Goal: Task Accomplishment & Management: Manage account settings

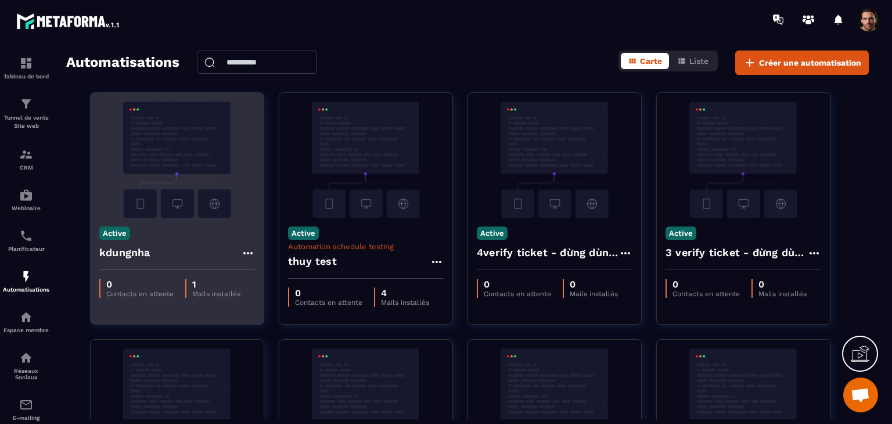
click at [211, 306] on div "0 Contacts en attente 1 Mails installés" at bounding box center [177, 288] width 173 height 37
click at [244, 253] on icon at bounding box center [247, 253] width 9 height 2
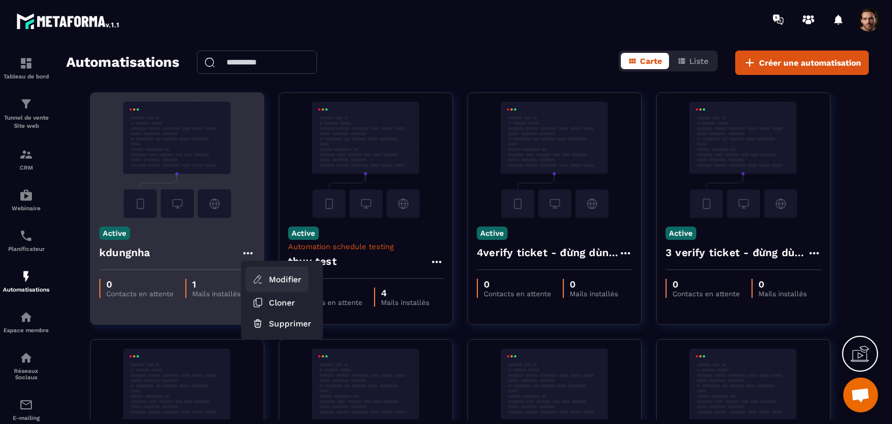
click at [289, 275] on link "Modifier" at bounding box center [277, 279] width 63 height 26
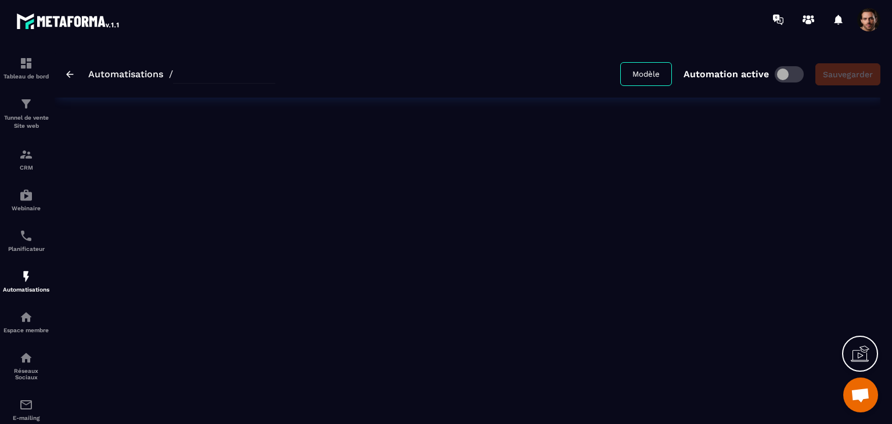
type input "********"
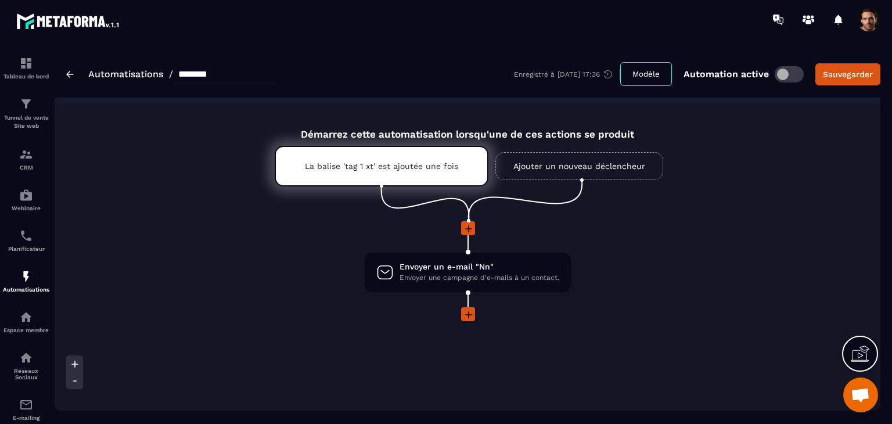
click at [533, 175] on link "Ajouter un nouveau déclencheur" at bounding box center [579, 166] width 168 height 28
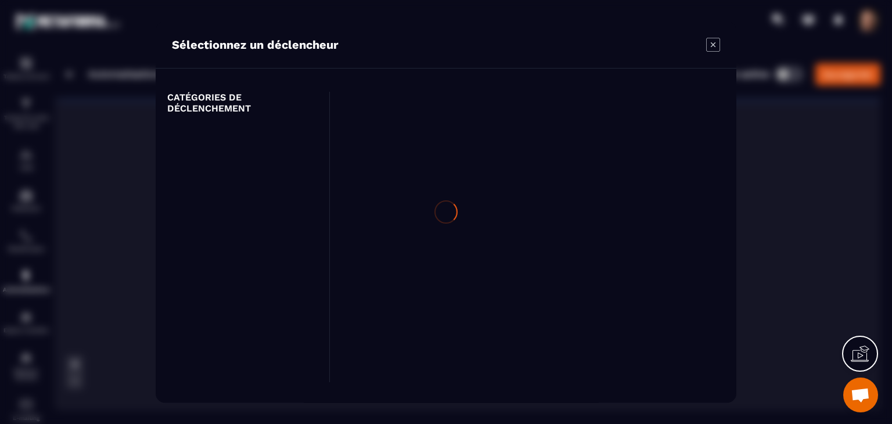
click at [720, 52] on div at bounding box center [446, 212] width 892 height 424
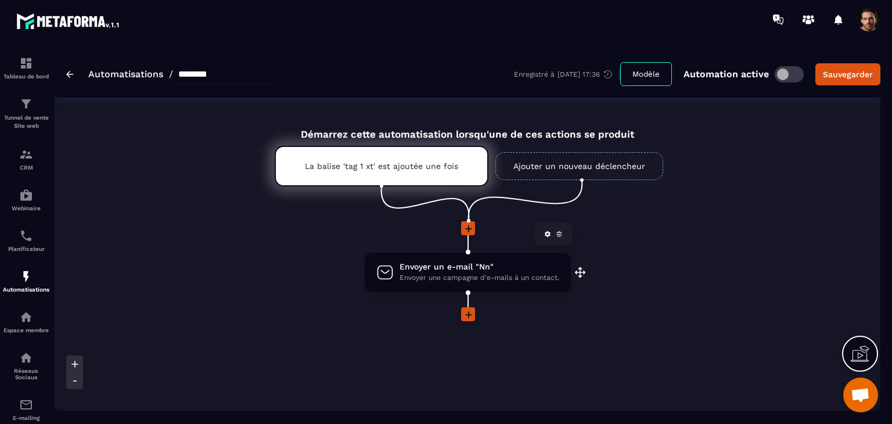
click at [557, 232] on icon at bounding box center [559, 233] width 7 height 7
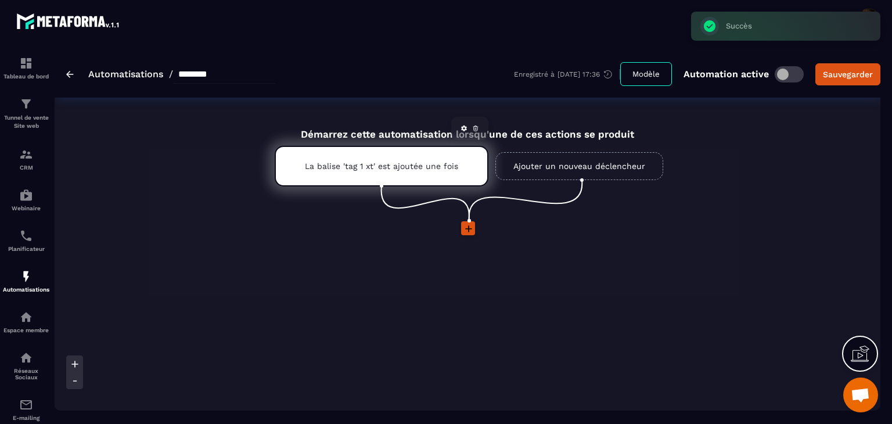
click at [473, 126] on icon at bounding box center [475, 128] width 7 height 7
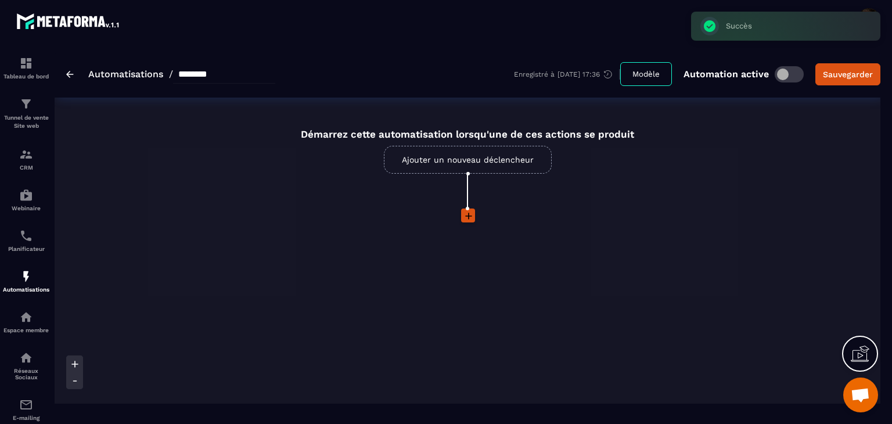
click at [495, 154] on link "Ajouter un nouveau déclencheur" at bounding box center [468, 160] width 168 height 28
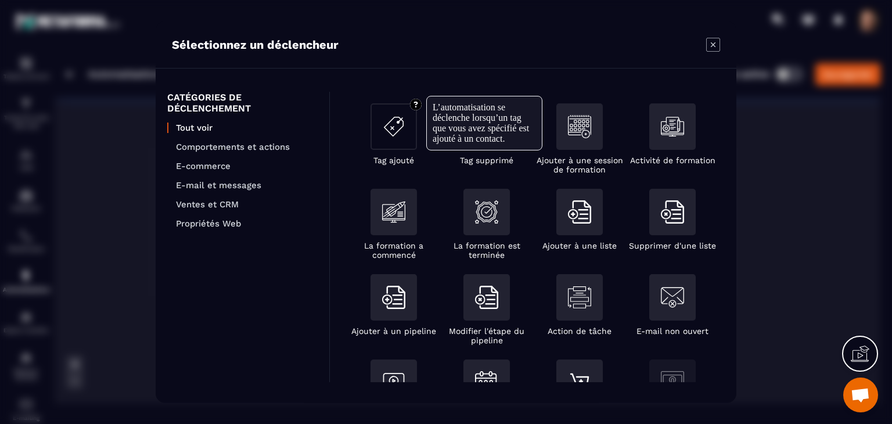
click at [399, 139] on div "Modal window" at bounding box center [393, 126] width 46 height 46
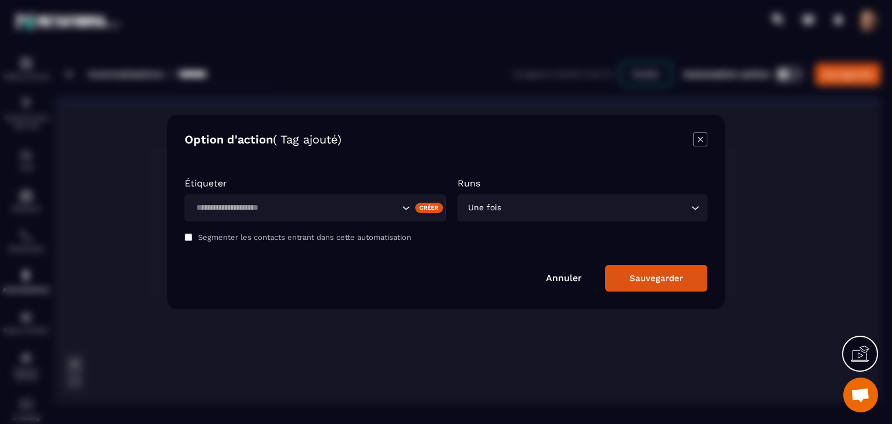
click at [428, 207] on div "Créer" at bounding box center [429, 208] width 28 height 10
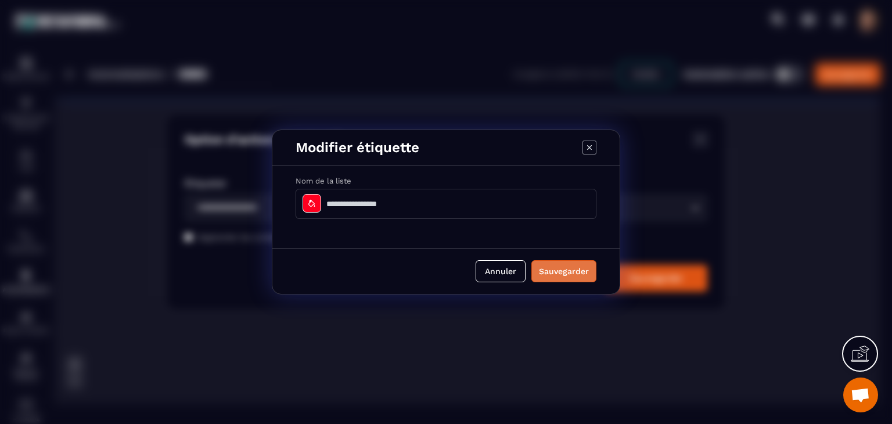
click at [573, 272] on button "Sauvegarder" at bounding box center [563, 271] width 65 height 22
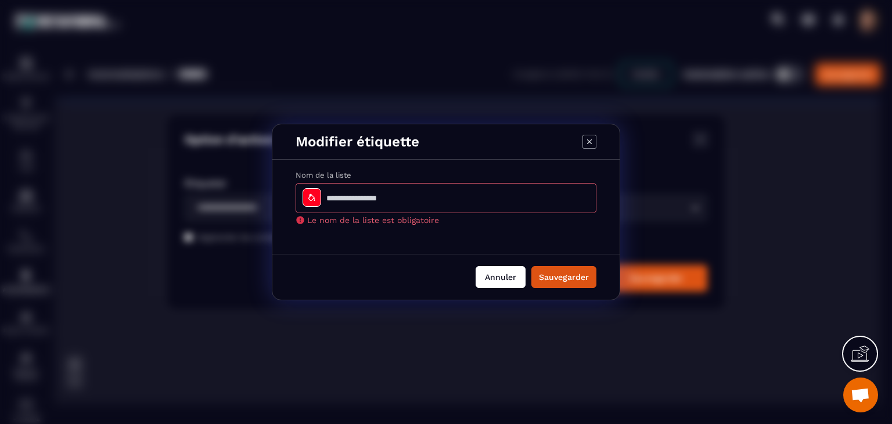
click at [497, 272] on button "Annuler" at bounding box center [500, 277] width 50 height 22
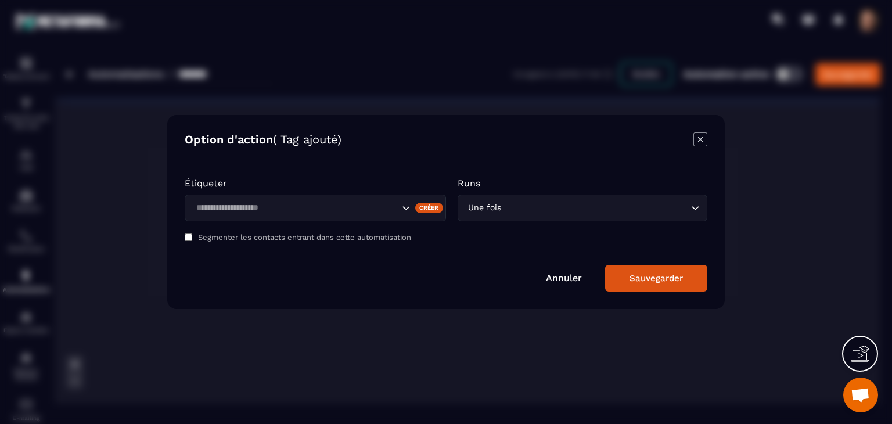
click at [695, 145] on icon "Modal window" at bounding box center [700, 139] width 14 height 14
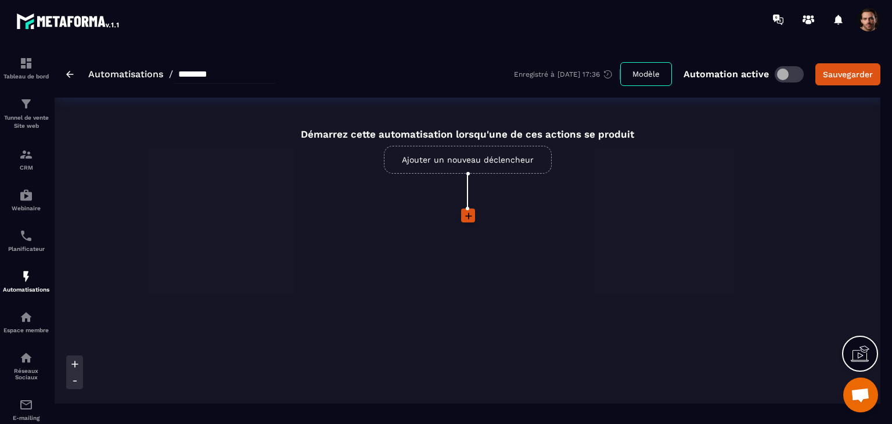
click at [549, 159] on link "Ajouter un nouveau déclencheur" at bounding box center [468, 160] width 168 height 28
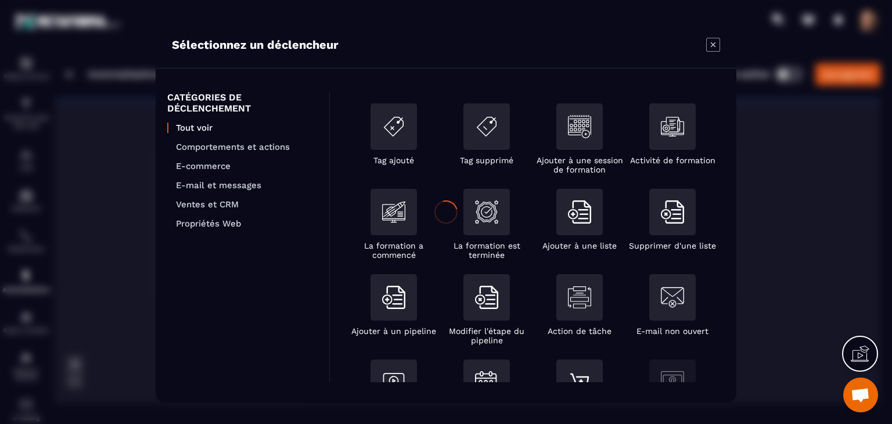
click at [488, 138] on div at bounding box center [446, 212] width 892 height 424
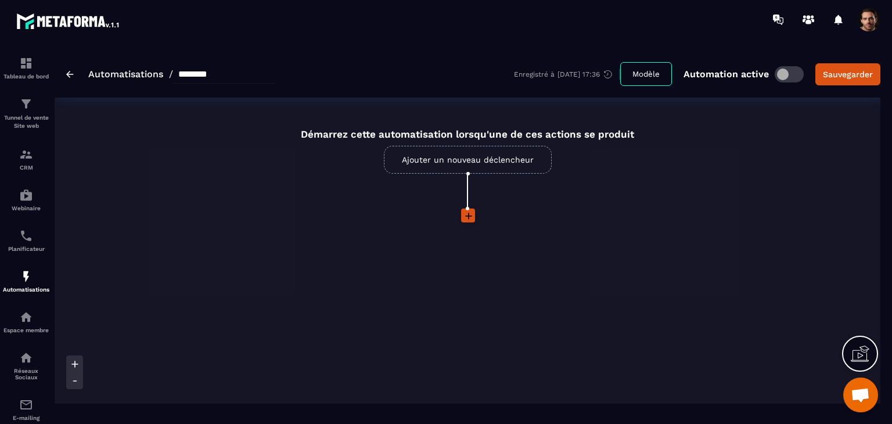
click at [473, 155] on link "Ajouter un nouveau déclencheur" at bounding box center [468, 160] width 168 height 28
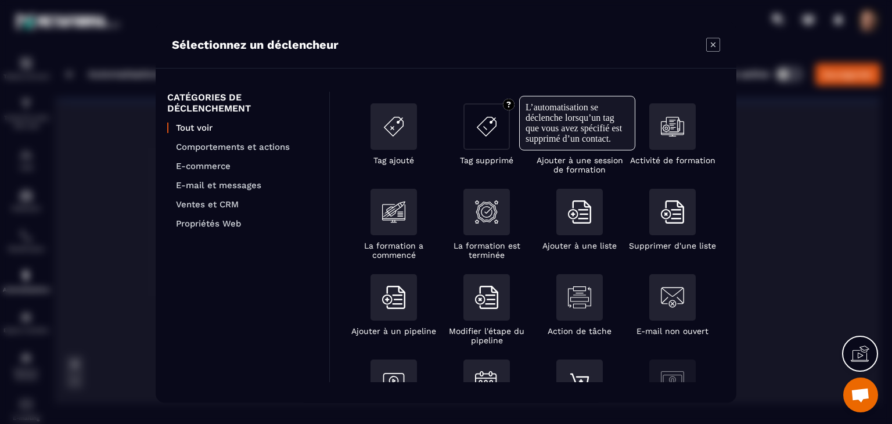
click at [480, 142] on div "Modal window" at bounding box center [486, 126] width 46 height 46
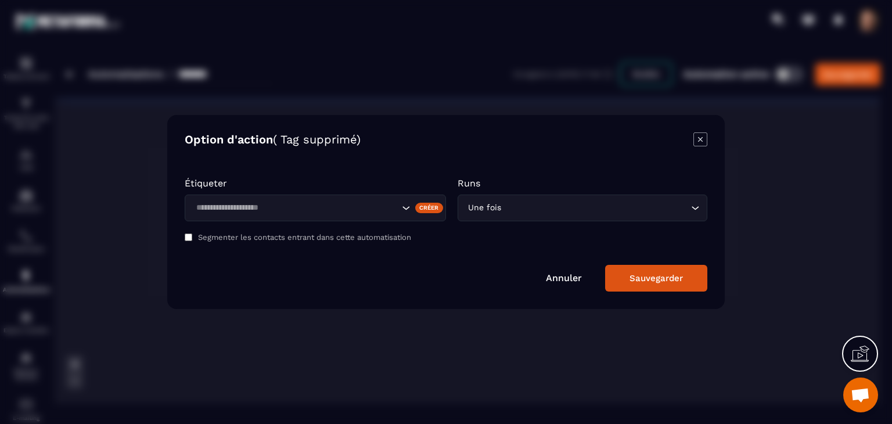
click at [427, 207] on div "Créer" at bounding box center [429, 208] width 28 height 10
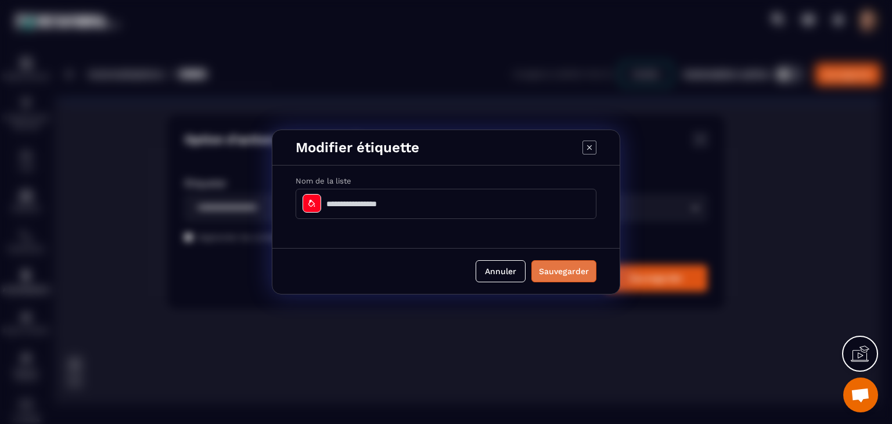
click at [571, 272] on button "Sauvegarder" at bounding box center [563, 271] width 65 height 22
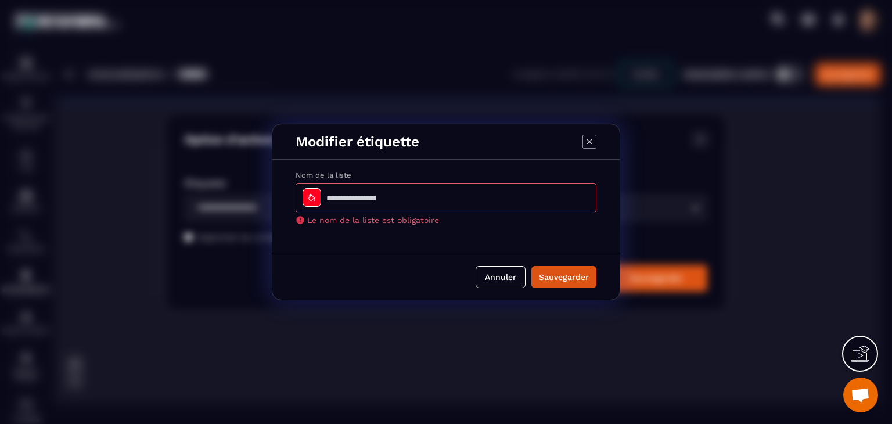
click at [587, 144] on icon "Modal window" at bounding box center [589, 142] width 14 height 14
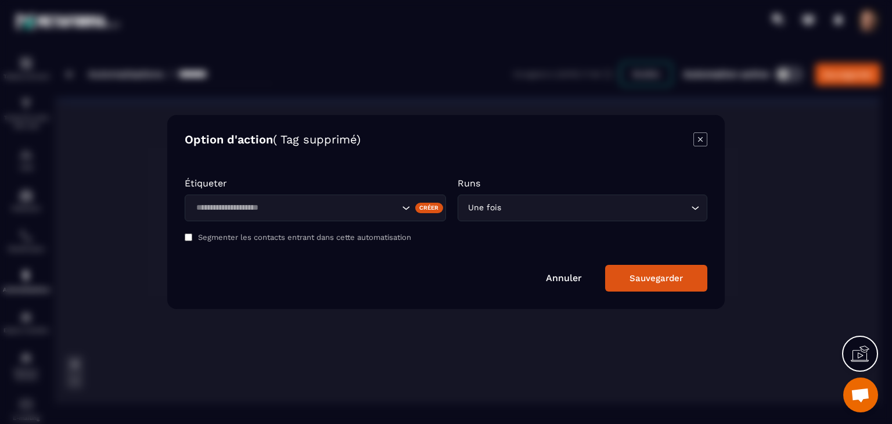
click at [701, 133] on icon "Modal window" at bounding box center [700, 139] width 14 height 14
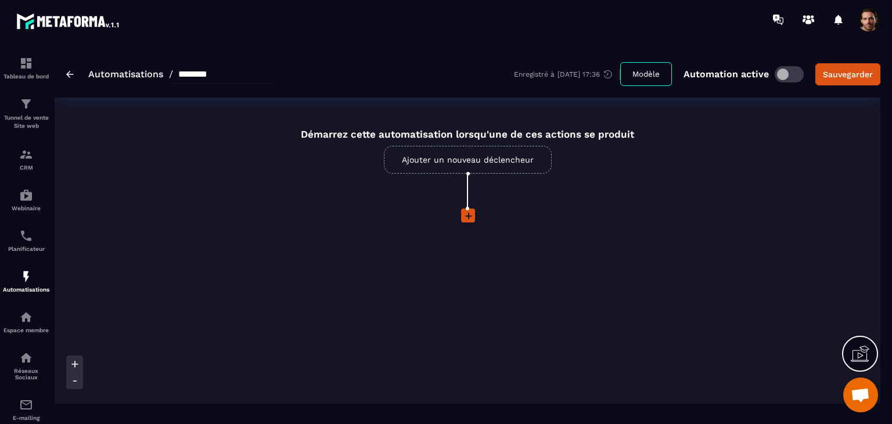
click at [464, 167] on link "Ajouter un nouveau déclencheur" at bounding box center [468, 160] width 168 height 28
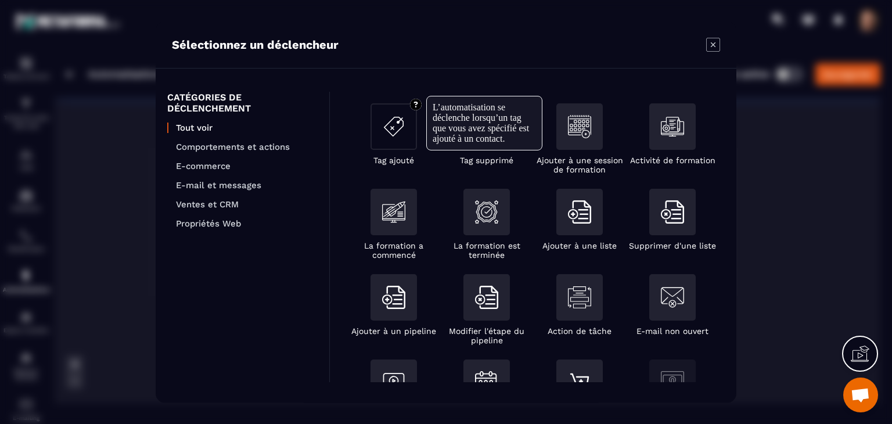
click at [387, 130] on img "Modal window" at bounding box center [393, 126] width 23 height 23
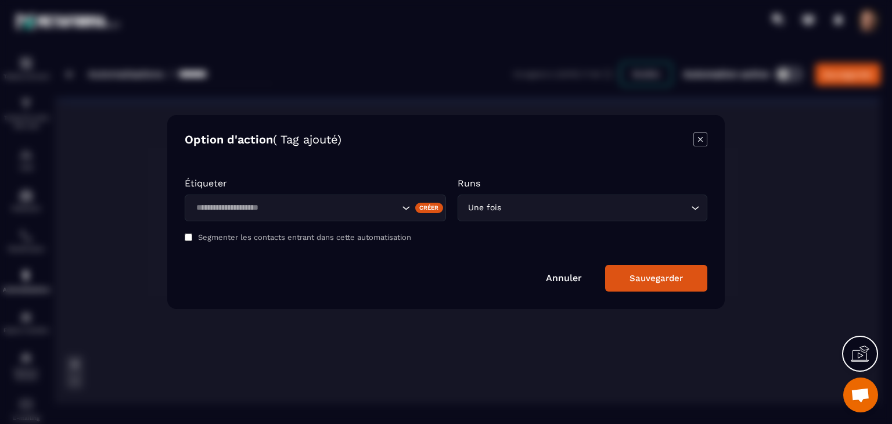
click at [432, 210] on div "Créer" at bounding box center [429, 208] width 28 height 10
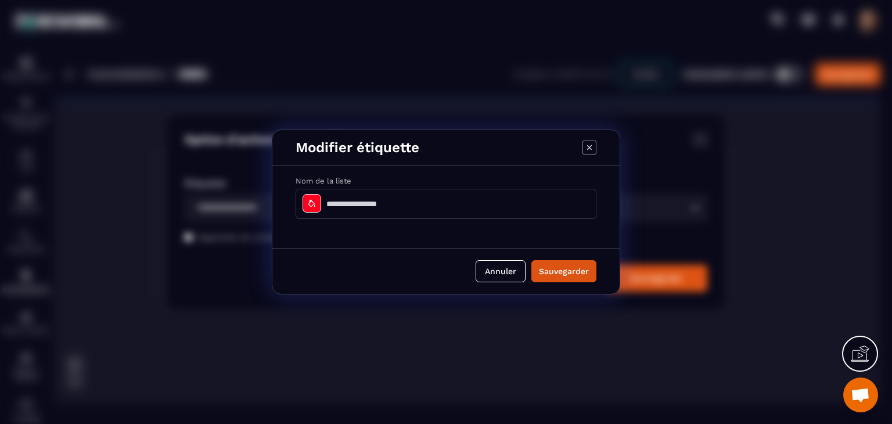
drag, startPoint x: 428, startPoint y: 206, endPoint x: 441, endPoint y: 199, distance: 14.5
click at [428, 206] on input "Modal window" at bounding box center [445, 204] width 301 height 30
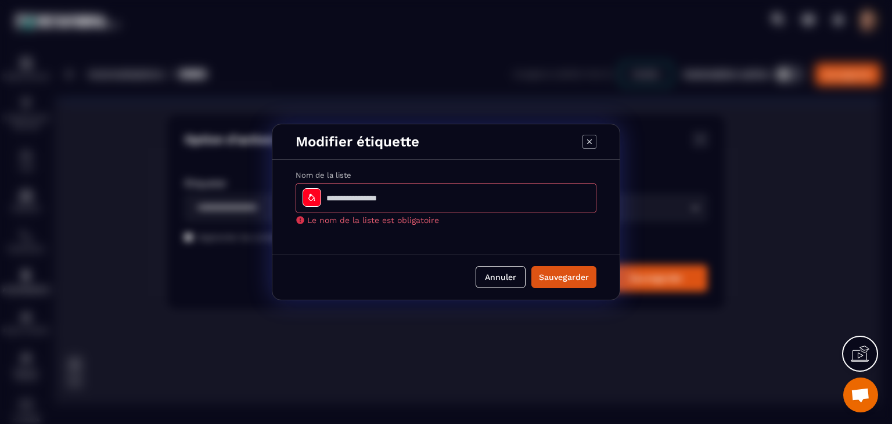
click at [594, 141] on icon "Modal window" at bounding box center [589, 142] width 14 height 14
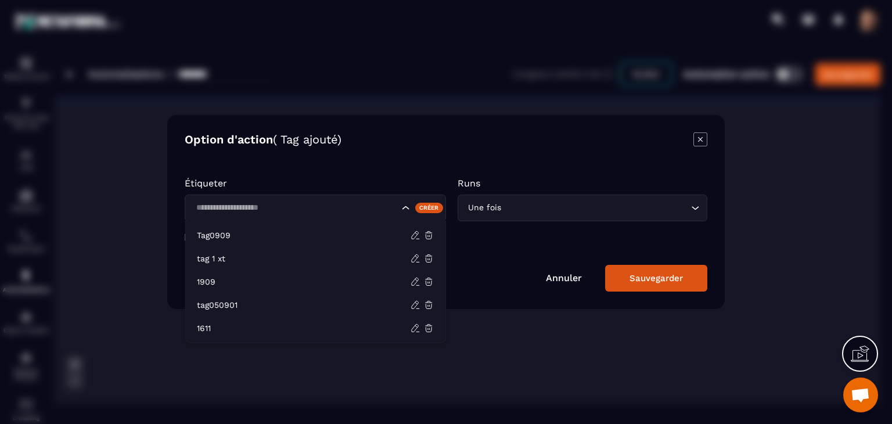
click at [334, 202] on input "Search for option" at bounding box center [295, 207] width 207 height 13
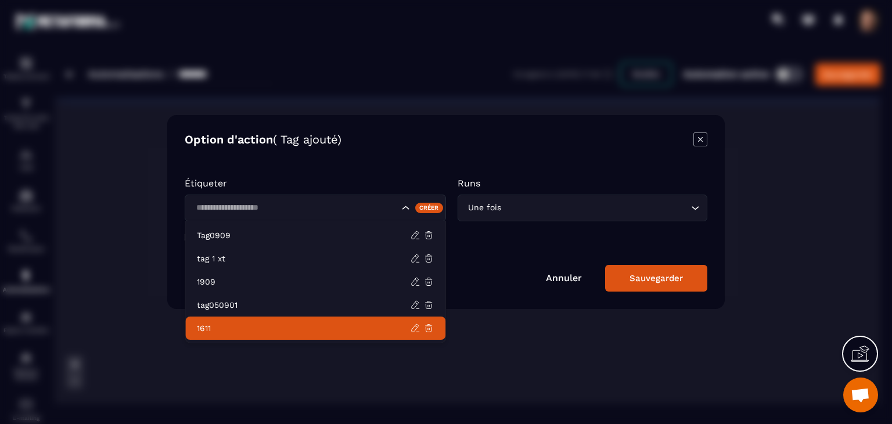
click at [318, 335] on li "1611" at bounding box center [315, 327] width 260 height 23
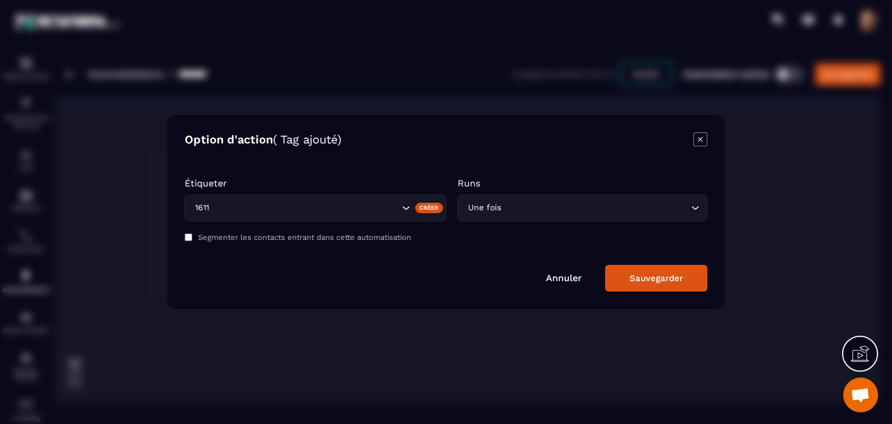
click at [648, 279] on div "Sauvegarder" at bounding box center [655, 278] width 53 height 10
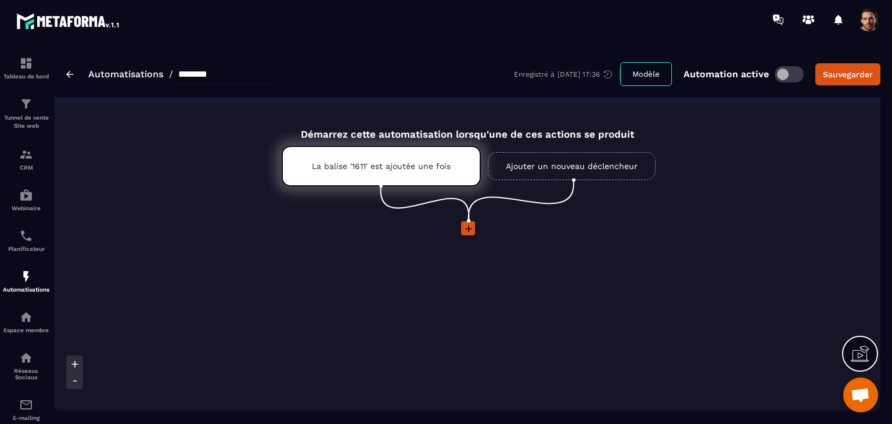
click at [466, 223] on icon at bounding box center [469, 229] width 12 height 12
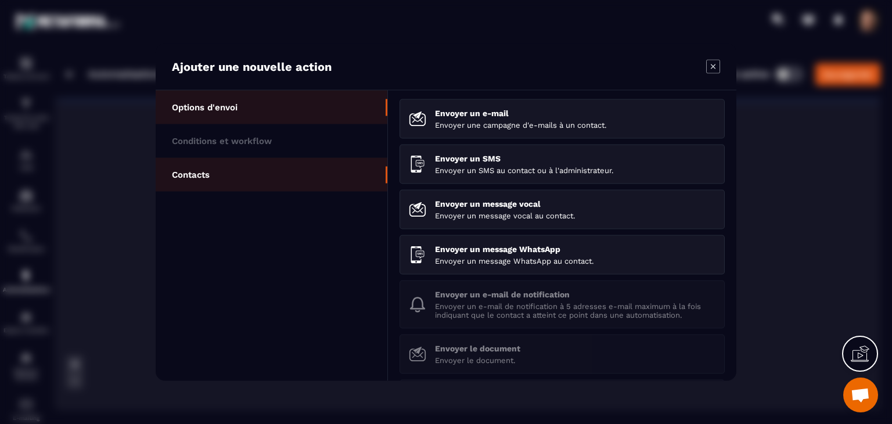
click at [263, 165] on li "Contacts" at bounding box center [272, 175] width 232 height 34
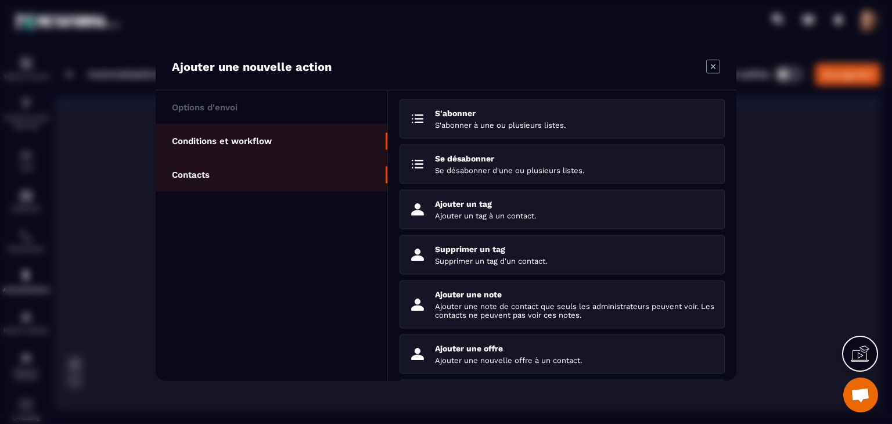
click at [265, 149] on li "Conditions et workflow" at bounding box center [272, 141] width 232 height 34
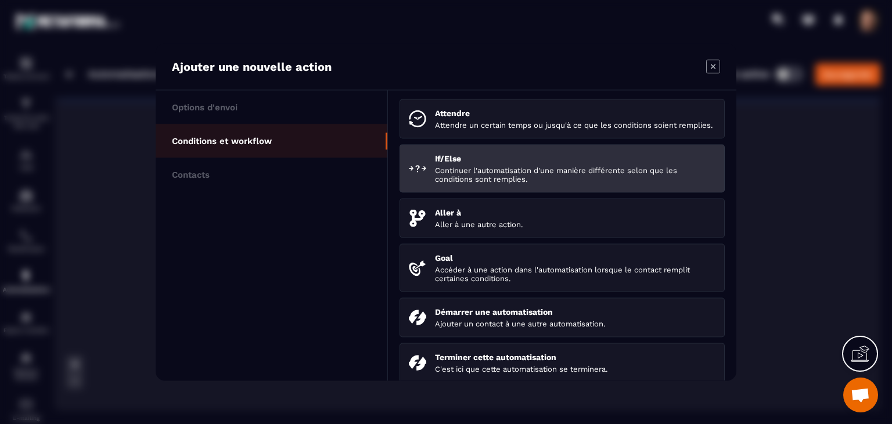
click at [449, 174] on p "Continuer l'automatisation d'une manière différente selon que les conditions so…" at bounding box center [575, 174] width 280 height 17
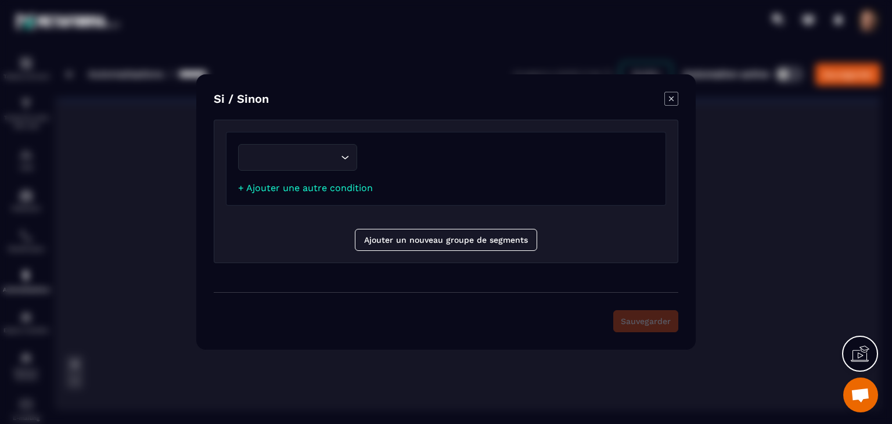
click at [307, 164] on div "Loading..." at bounding box center [297, 157] width 119 height 27
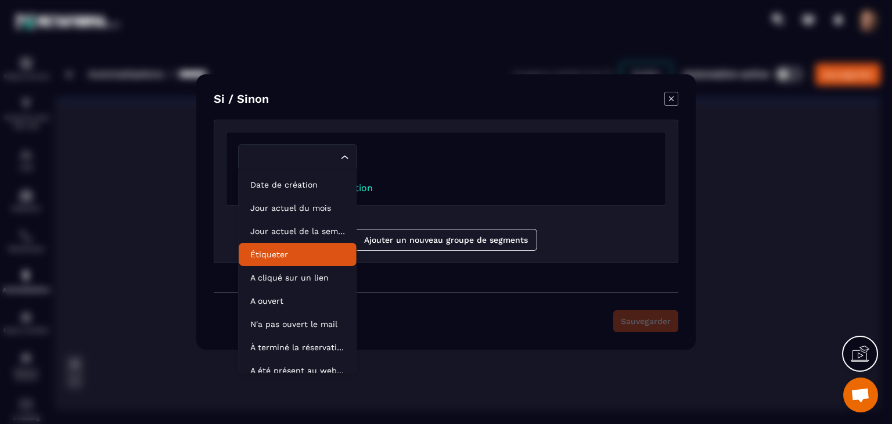
click at [308, 254] on p "Étiqueter" at bounding box center [297, 254] width 95 height 12
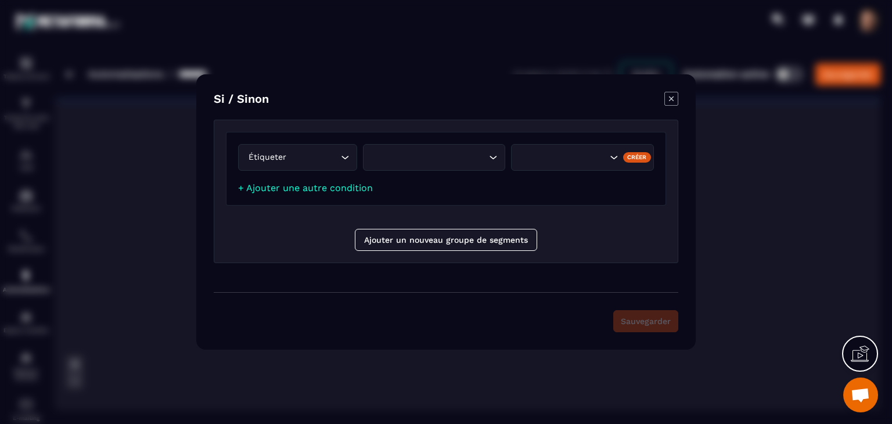
click at [440, 161] on div "Search for option" at bounding box center [428, 157] width 118 height 13
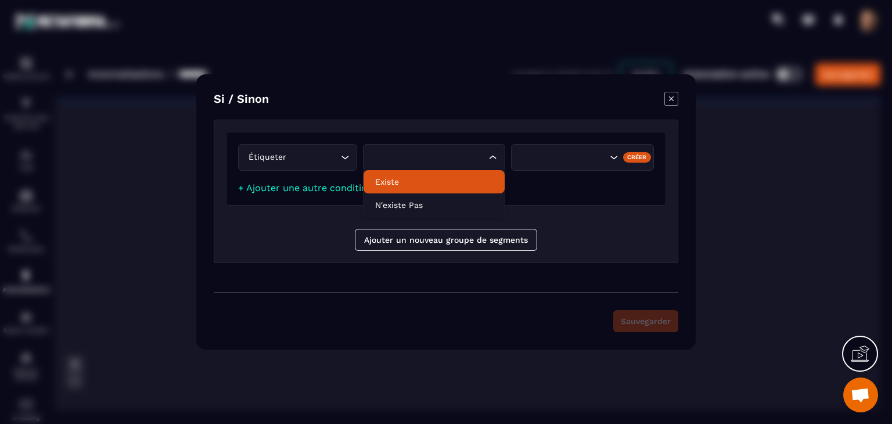
click at [438, 174] on li "Existe" at bounding box center [434, 181] width 142 height 23
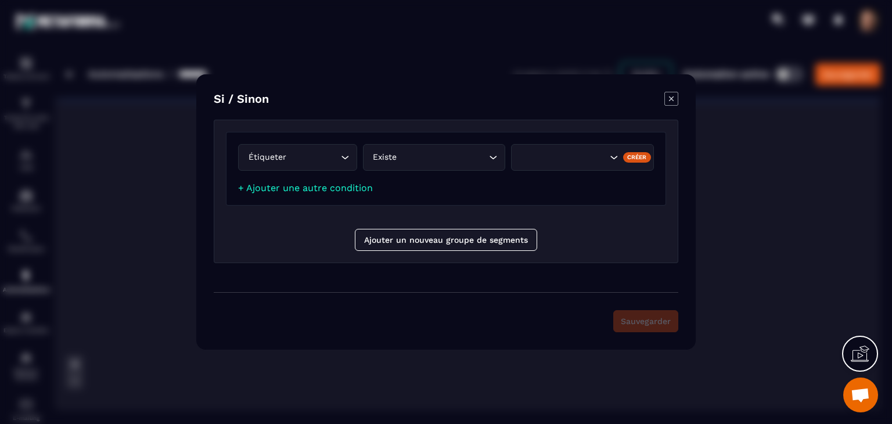
click at [569, 146] on div "Search for option" at bounding box center [582, 157] width 143 height 27
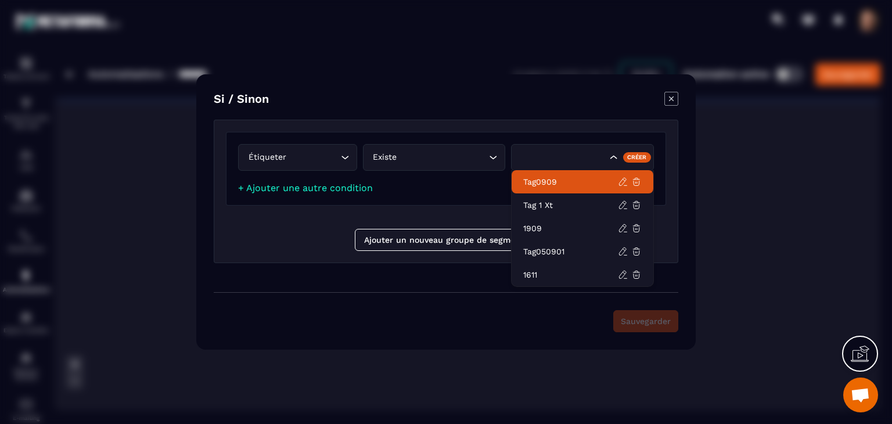
click at [641, 157] on div "Créer" at bounding box center [637, 157] width 28 height 10
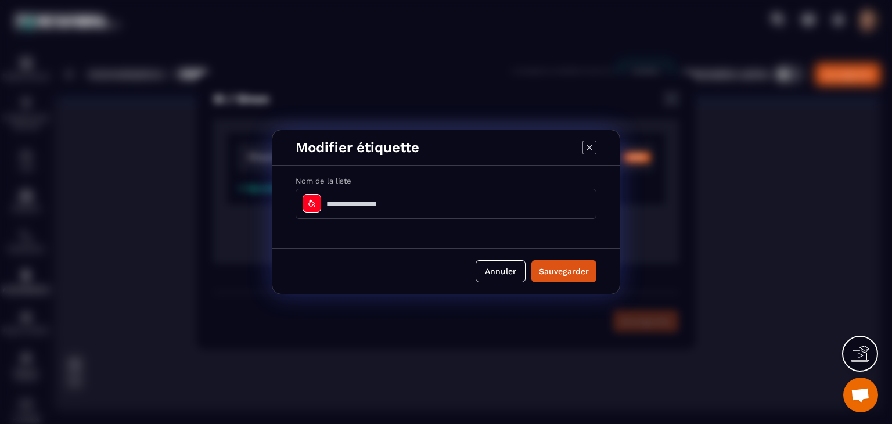
click at [525, 203] on input "Modal window" at bounding box center [445, 204] width 301 height 30
click at [558, 275] on button "Sauvegarder" at bounding box center [563, 271] width 65 height 22
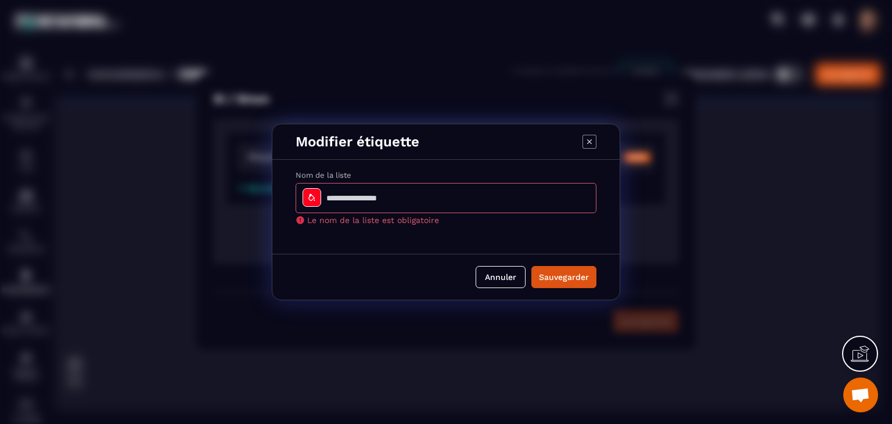
click at [589, 136] on icon "Modal window" at bounding box center [589, 142] width 14 height 14
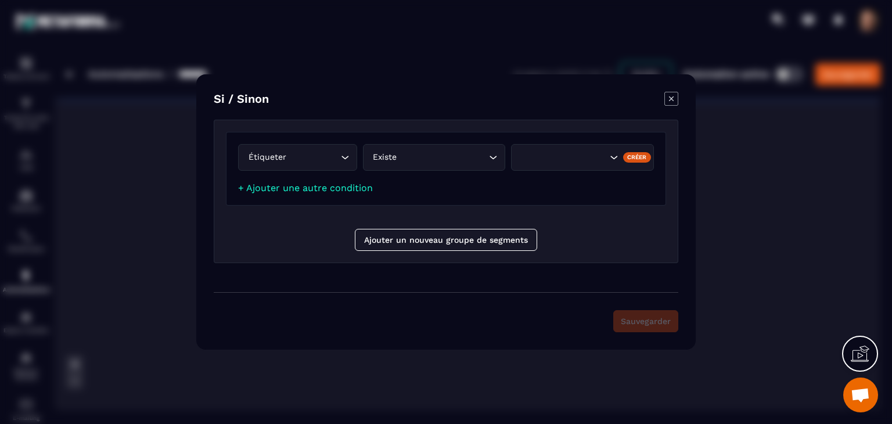
click at [428, 159] on div "Existe" at bounding box center [428, 157] width 118 height 13
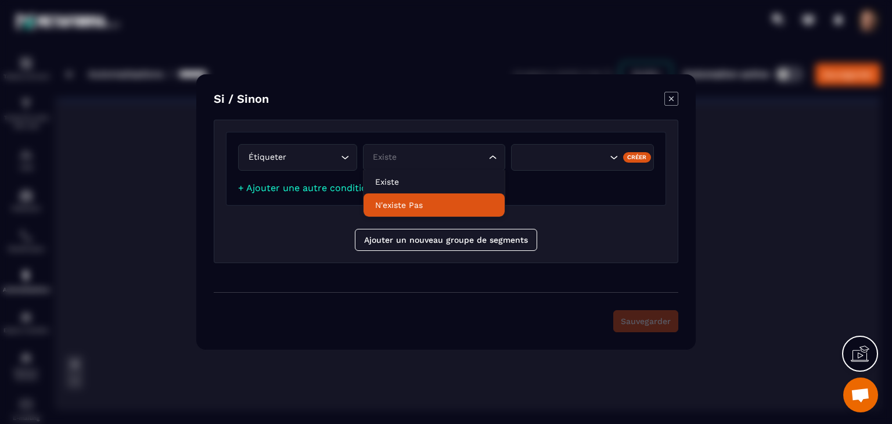
drag, startPoint x: 427, startPoint y: 207, endPoint x: 556, endPoint y: 181, distance: 132.1
click at [430, 208] on p "N'existe pas" at bounding box center [434, 205] width 118 height 12
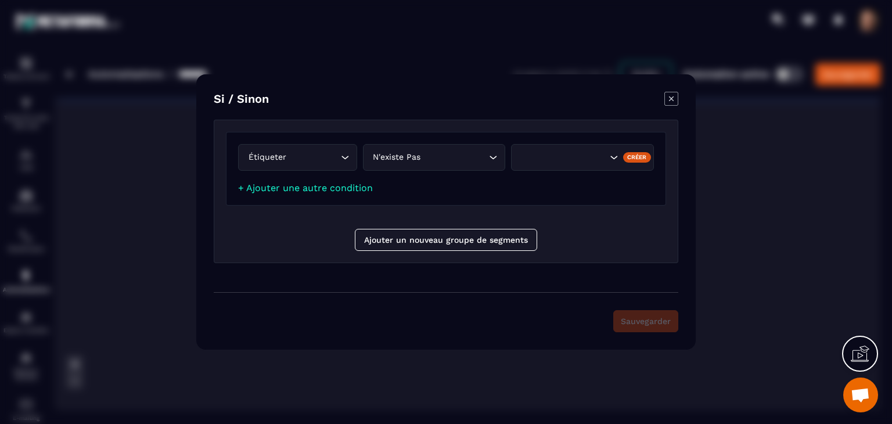
click at [641, 154] on div "Créer" at bounding box center [637, 157] width 28 height 10
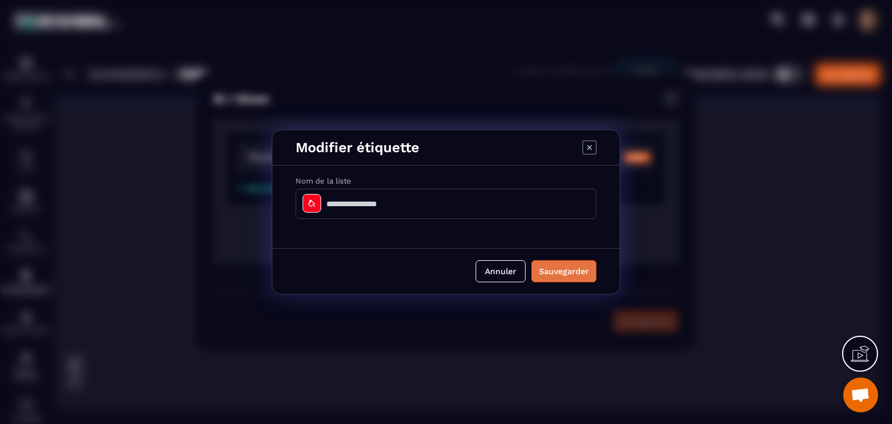
click at [557, 279] on button "Sauvegarder" at bounding box center [563, 271] width 65 height 22
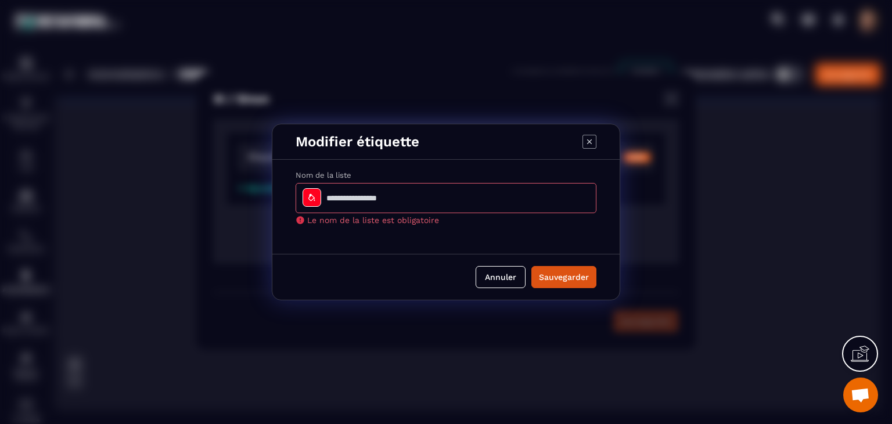
click at [590, 142] on icon "Modal window" at bounding box center [589, 141] width 5 height 5
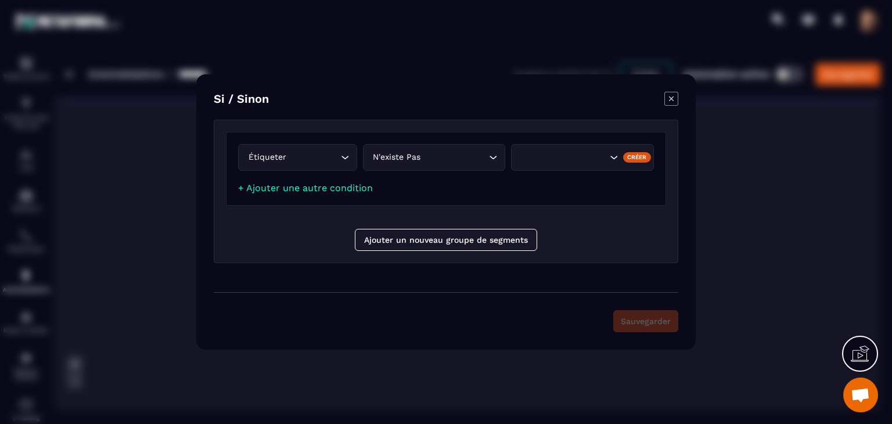
click at [671, 100] on icon "Modal window" at bounding box center [671, 99] width 14 height 14
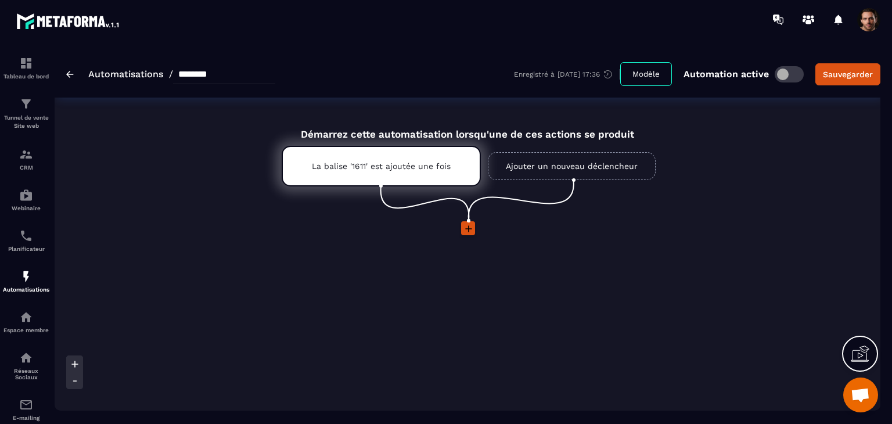
click at [467, 231] on icon at bounding box center [469, 229] width 12 height 12
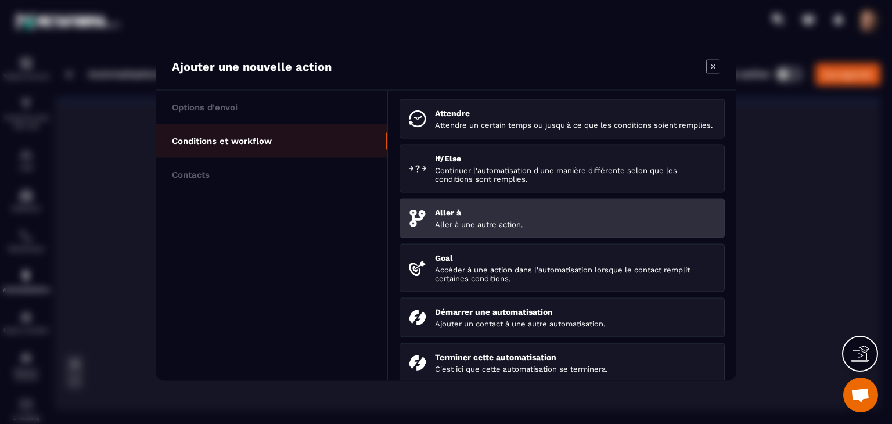
scroll to position [115, 0]
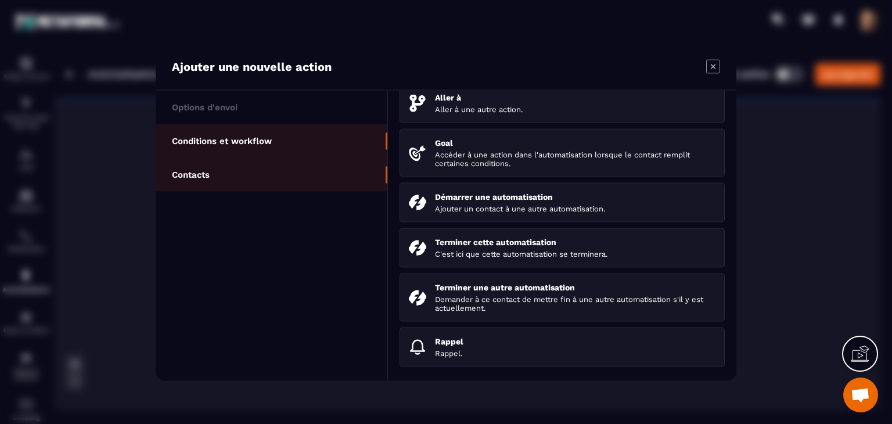
click at [250, 173] on li "Contacts" at bounding box center [272, 175] width 232 height 34
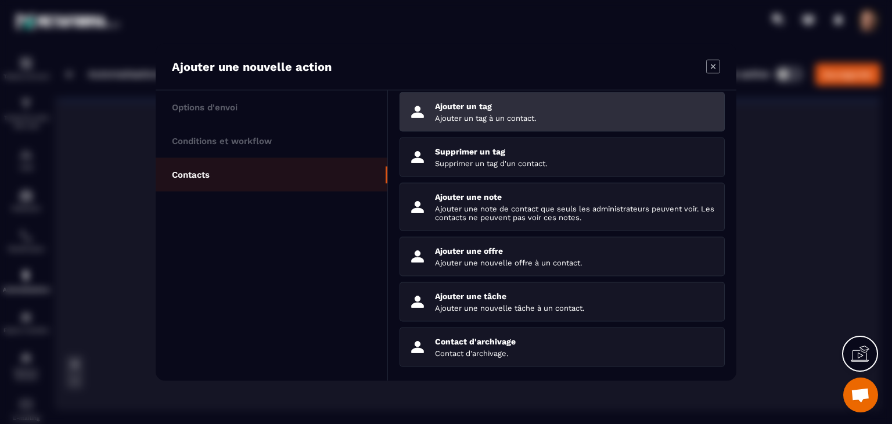
click at [512, 126] on li "Ajouter un tag Ajouter un tag à un contact." at bounding box center [561, 111] width 325 height 39
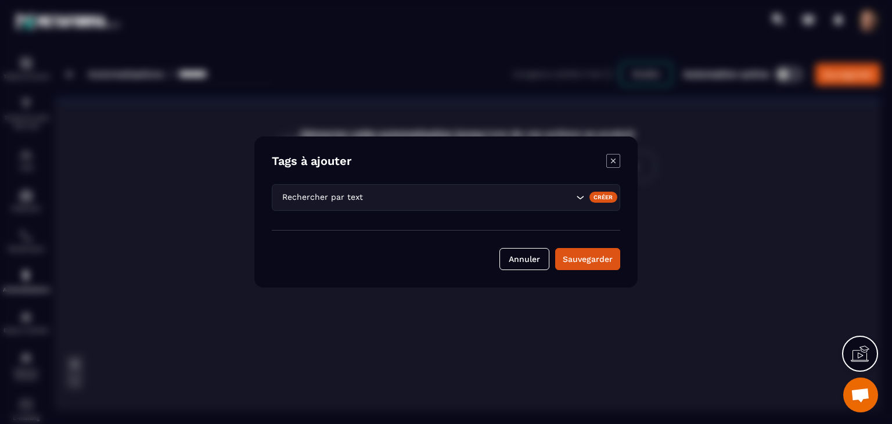
click at [599, 202] on div "Créer" at bounding box center [603, 197] width 28 height 10
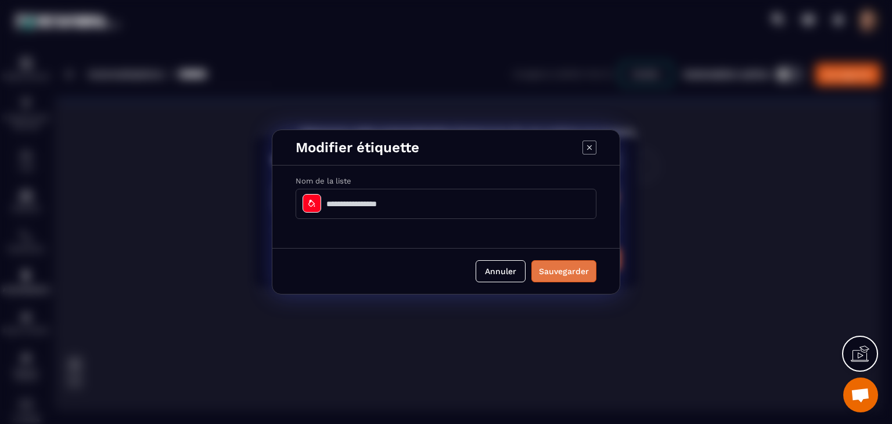
click at [550, 276] on button "Sauvegarder" at bounding box center [563, 271] width 65 height 22
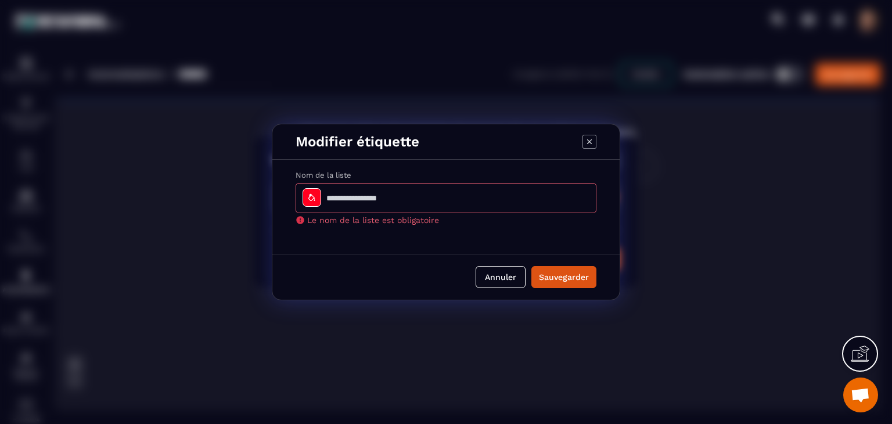
click at [589, 144] on icon "Modal window" at bounding box center [589, 142] width 14 height 14
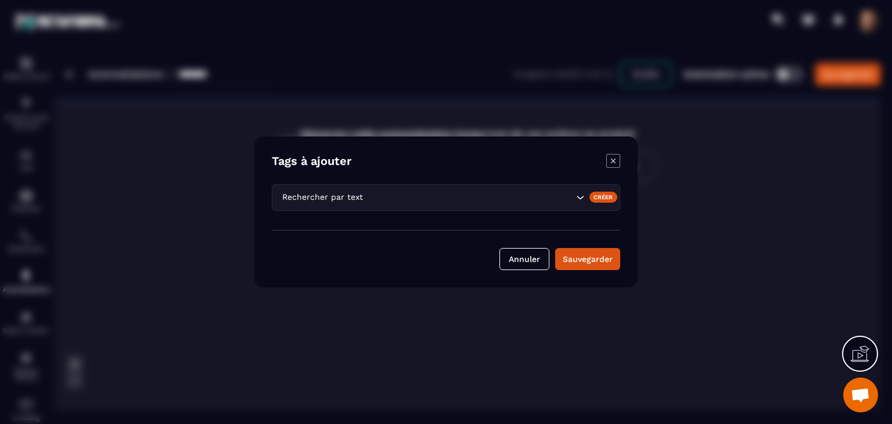
click at [611, 197] on div "Créer" at bounding box center [603, 197] width 28 height 10
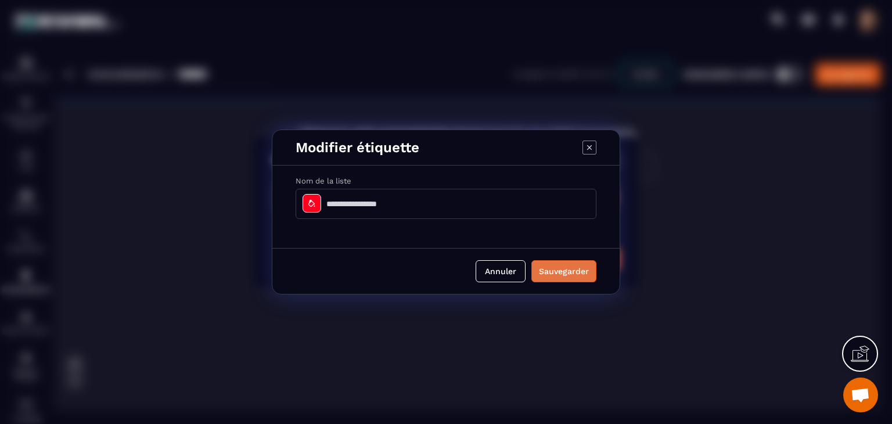
click at [551, 277] on button "Sauvegarder" at bounding box center [563, 271] width 65 height 22
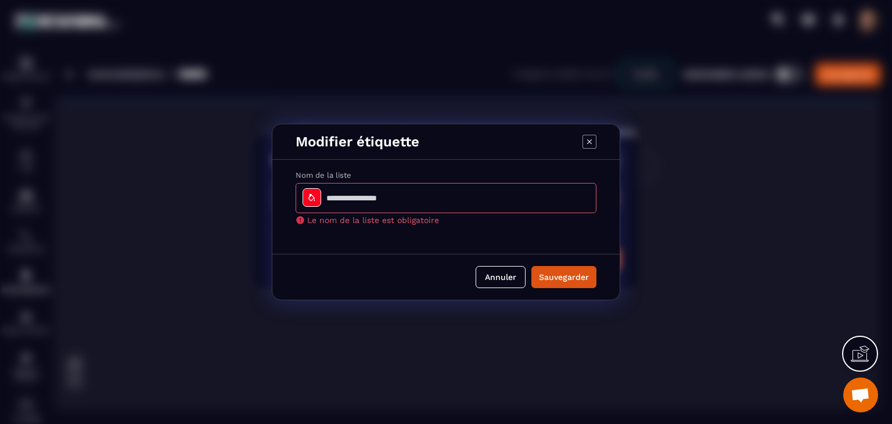
click at [587, 147] on icon "Modal window" at bounding box center [589, 142] width 14 height 14
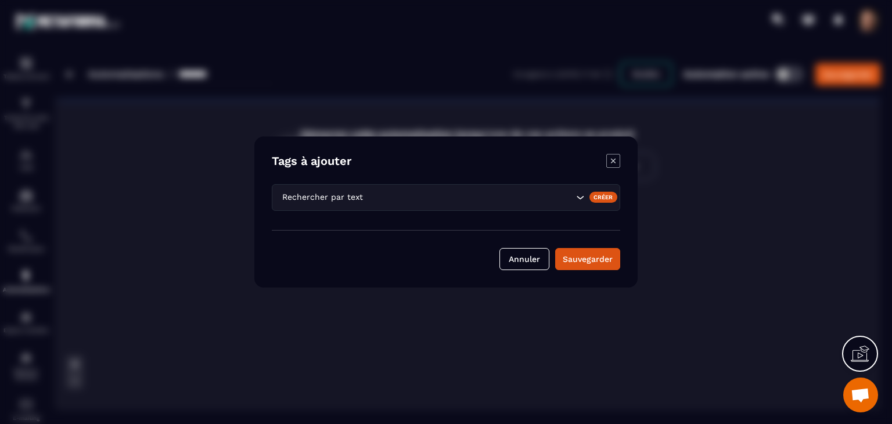
click at [612, 162] on icon "Modal window" at bounding box center [613, 161] width 14 height 14
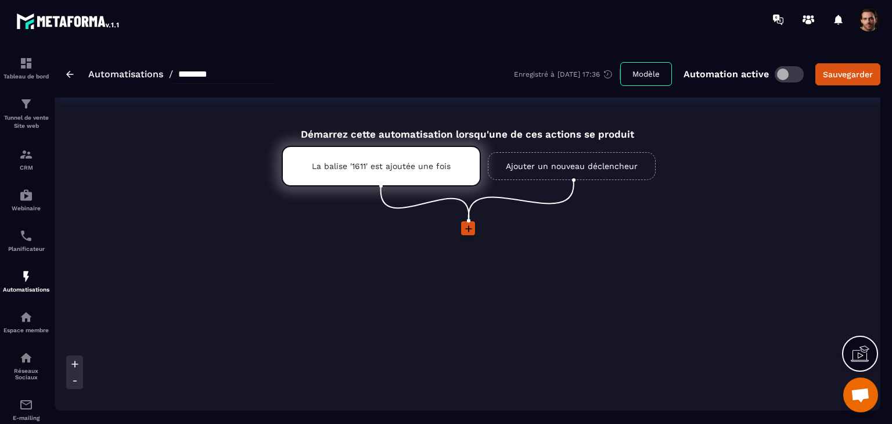
click at [465, 230] on icon at bounding box center [469, 229] width 12 height 12
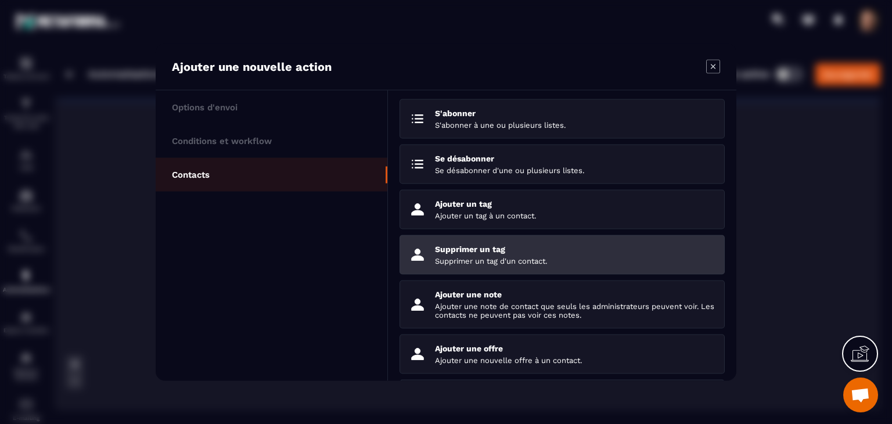
click at [553, 251] on p "Supprimer un tag" at bounding box center [575, 248] width 280 height 9
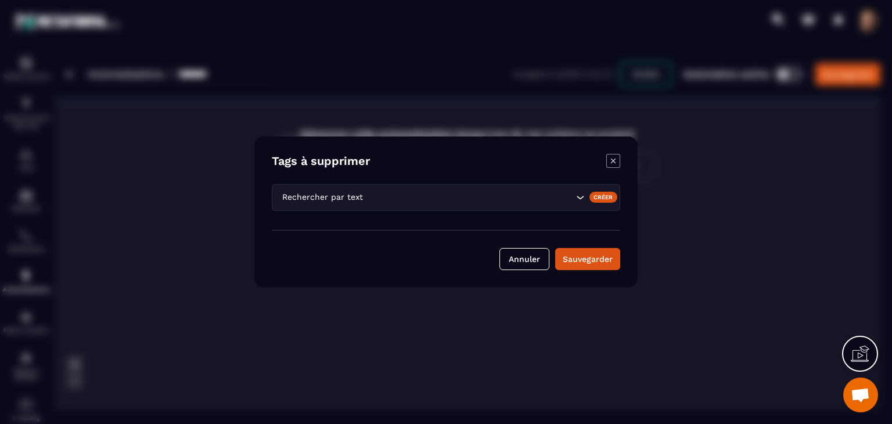
click at [601, 197] on div "Créer" at bounding box center [603, 197] width 28 height 10
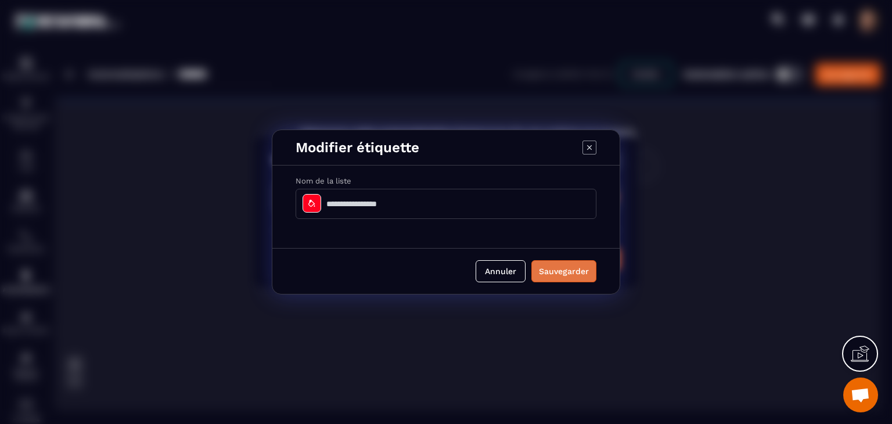
click at [546, 280] on button "Sauvegarder" at bounding box center [563, 271] width 65 height 22
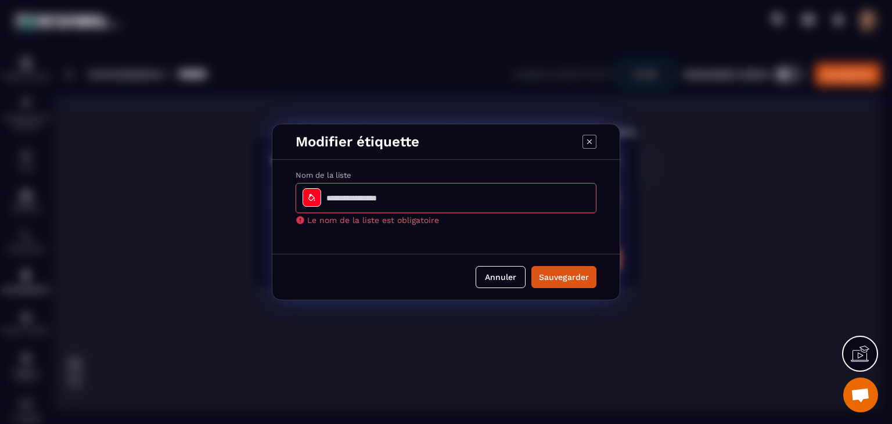
click at [472, 194] on input "Modal window" at bounding box center [445, 198] width 301 height 30
click at [583, 141] on icon "Modal window" at bounding box center [589, 142] width 14 height 14
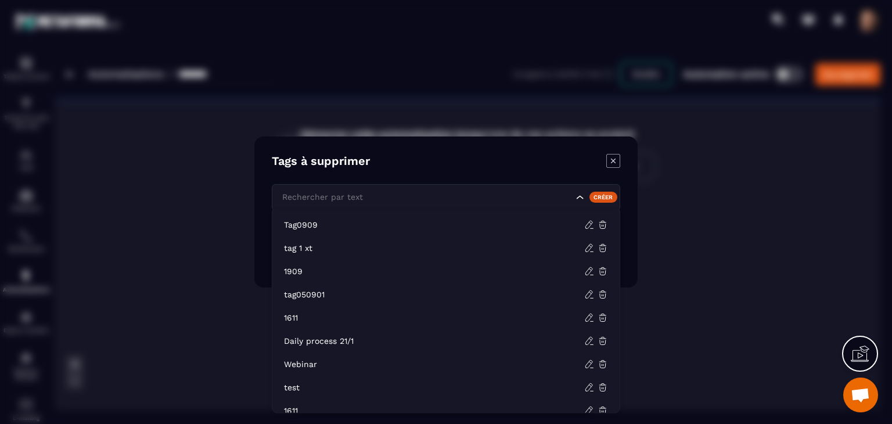
click at [538, 200] on input "Search for option" at bounding box center [426, 197] width 294 height 13
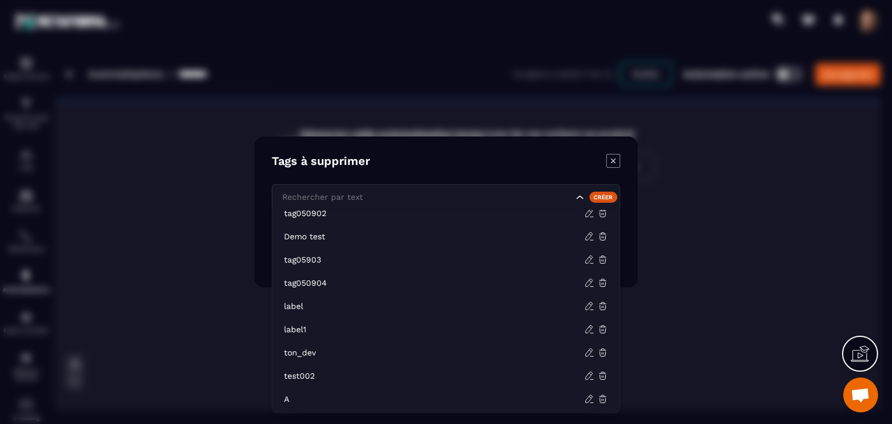
scroll to position [290, 0]
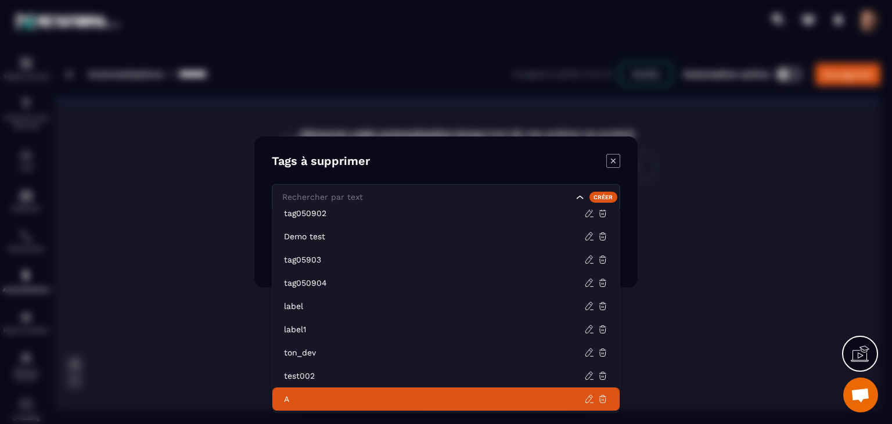
click at [305, 402] on p "A" at bounding box center [434, 399] width 300 height 12
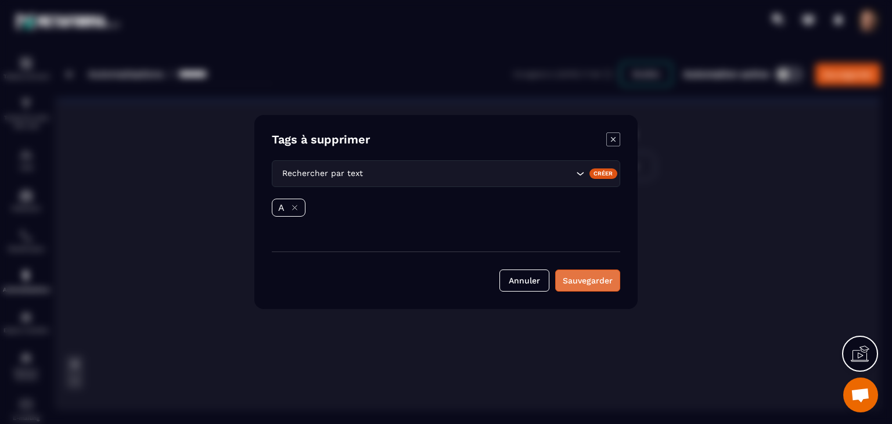
click at [595, 284] on button "Sauvegarder" at bounding box center [587, 280] width 65 height 22
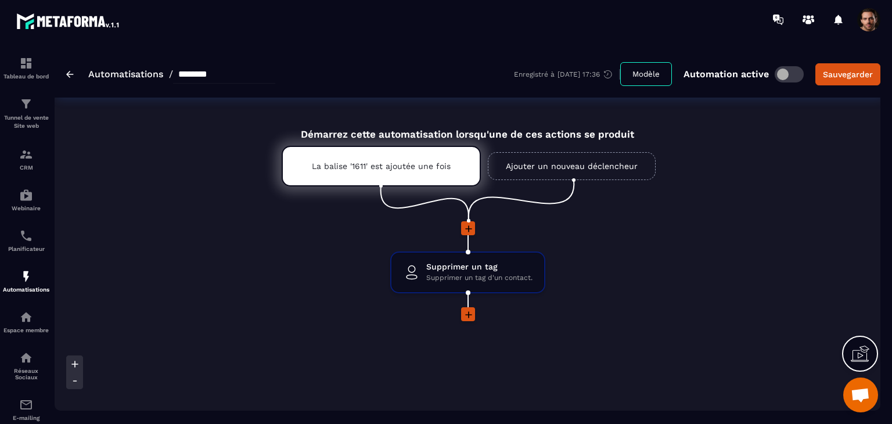
click at [464, 309] on icon at bounding box center [469, 315] width 12 height 12
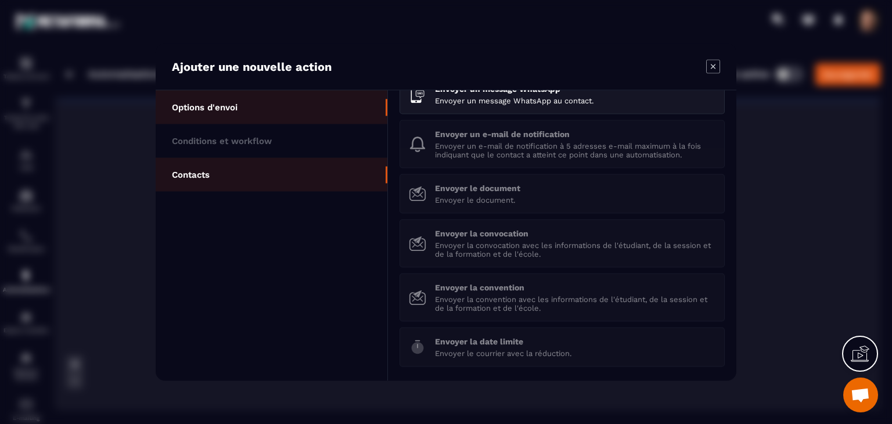
click at [238, 171] on li "Contacts" at bounding box center [272, 175] width 232 height 34
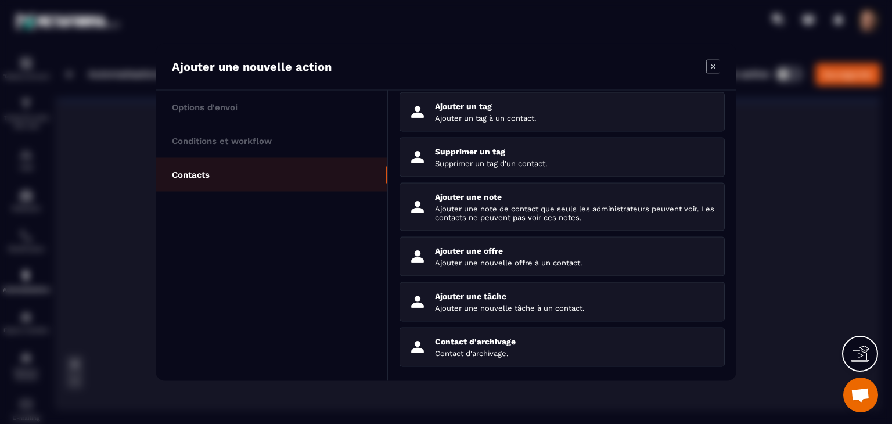
click at [713, 70] on icon "Modal window" at bounding box center [713, 67] width 14 height 14
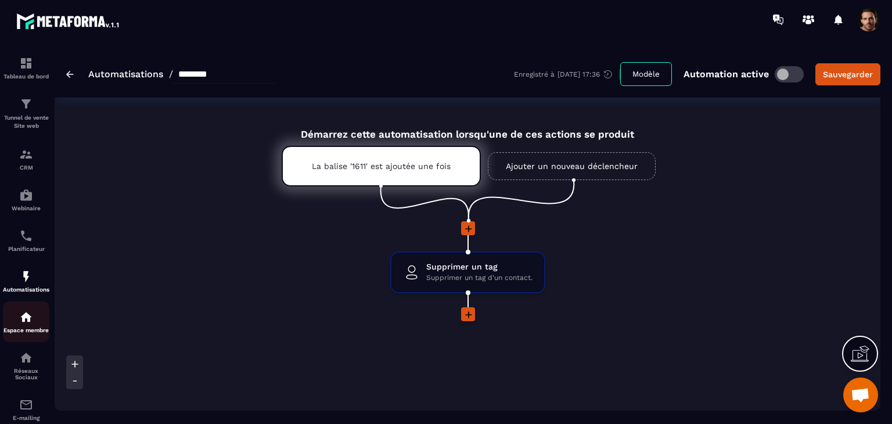
click at [30, 333] on p "Espace membre" at bounding box center [26, 330] width 46 height 6
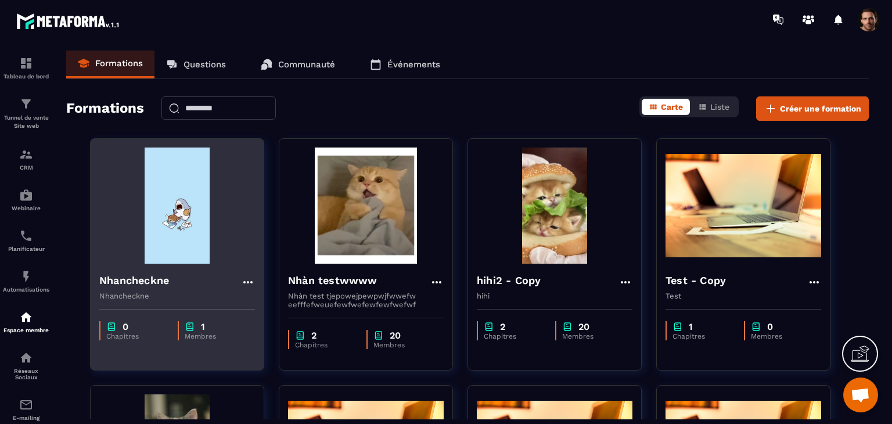
click at [177, 306] on div "0 Chapitres 1 Membres" at bounding box center [177, 324] width 173 height 49
click at [232, 313] on div "0 Chapitres 1 Membres" at bounding box center [177, 324] width 173 height 49
click at [223, 326] on div "1" at bounding box center [214, 326] width 59 height 11
click at [218, 304] on div "0 Chapitres 1 Membres" at bounding box center [177, 324] width 173 height 49
click at [251, 328] on div "0 Chapitres 1 Membres" at bounding box center [177, 330] width 156 height 19
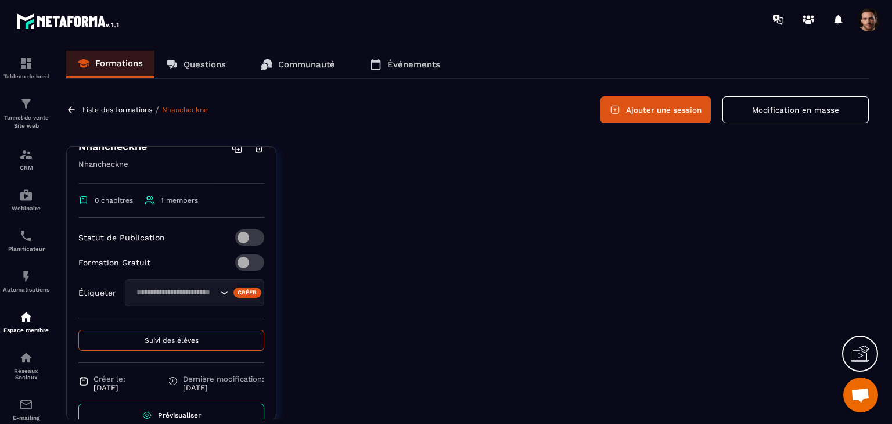
scroll to position [198, 0]
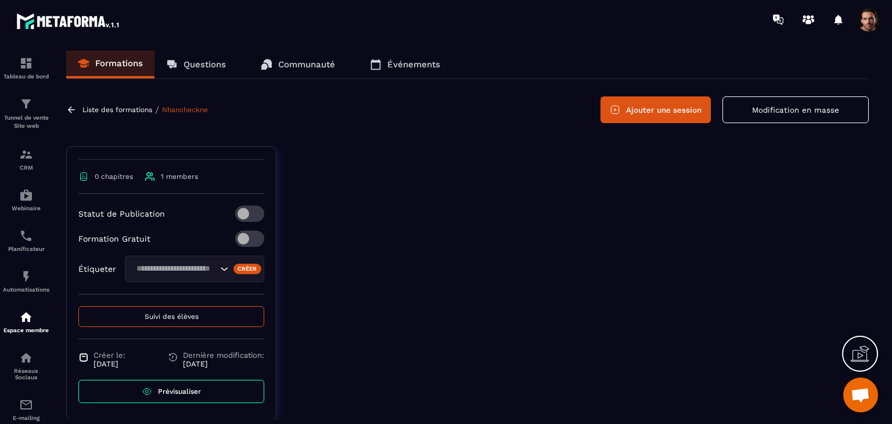
click at [178, 267] on input "Search for option" at bounding box center [174, 268] width 85 height 13
click at [200, 244] on div "Formation Gratuit" at bounding box center [171, 238] width 186 height 16
click at [191, 264] on input "Search for option" at bounding box center [174, 268] width 85 height 13
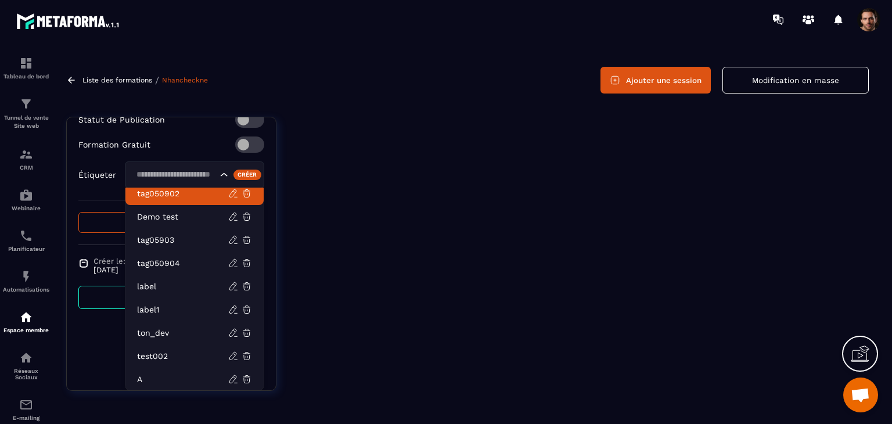
scroll to position [279, 0]
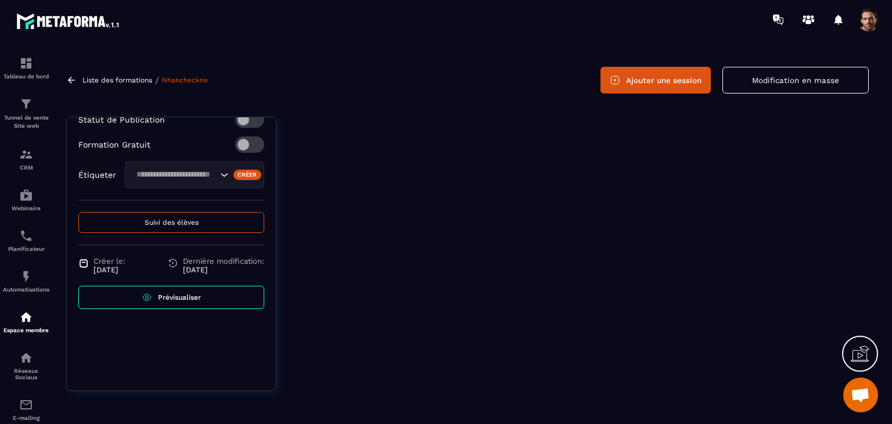
click at [235, 167] on div "Search for option" at bounding box center [194, 174] width 139 height 27
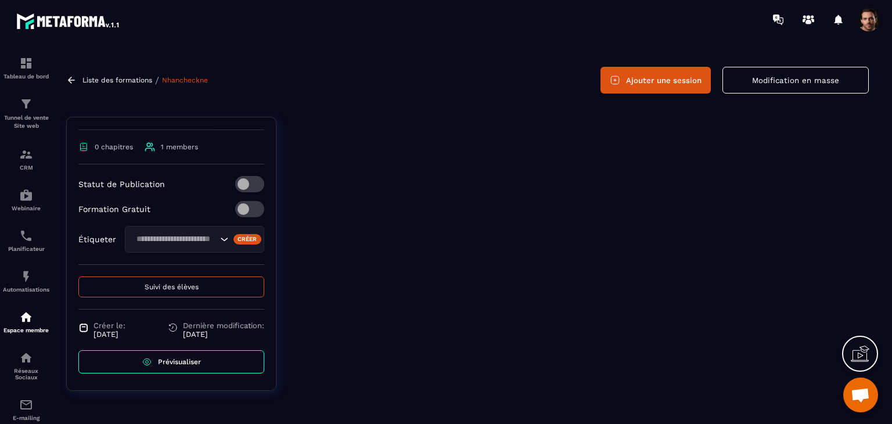
click at [237, 234] on div "Créer" at bounding box center [247, 239] width 28 height 10
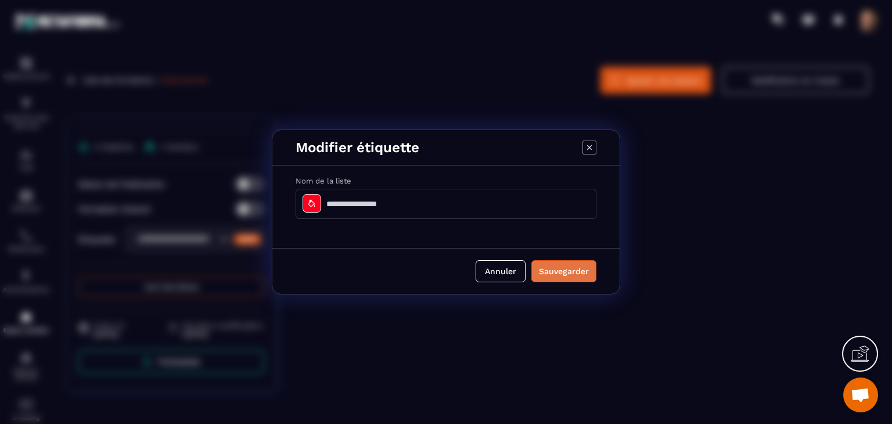
click at [554, 270] on button "Sauvegarder" at bounding box center [563, 271] width 65 height 22
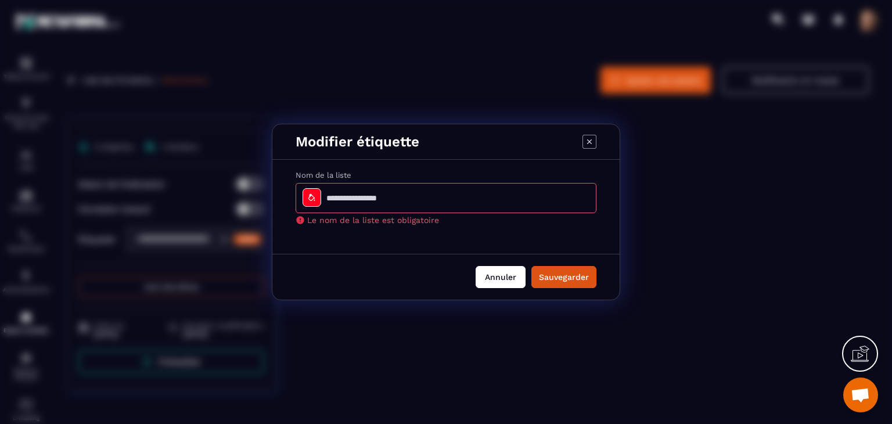
click at [505, 273] on button "Annuler" at bounding box center [500, 277] width 50 height 22
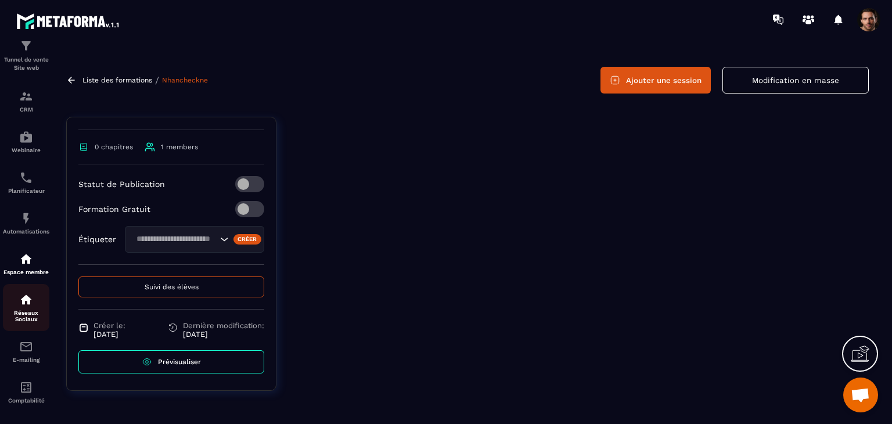
scroll to position [116, 0]
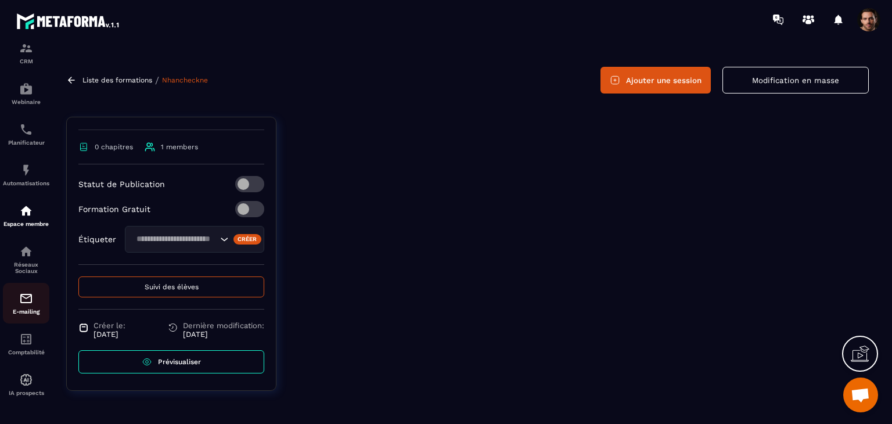
click at [31, 315] on p "E-mailing" at bounding box center [26, 311] width 46 height 6
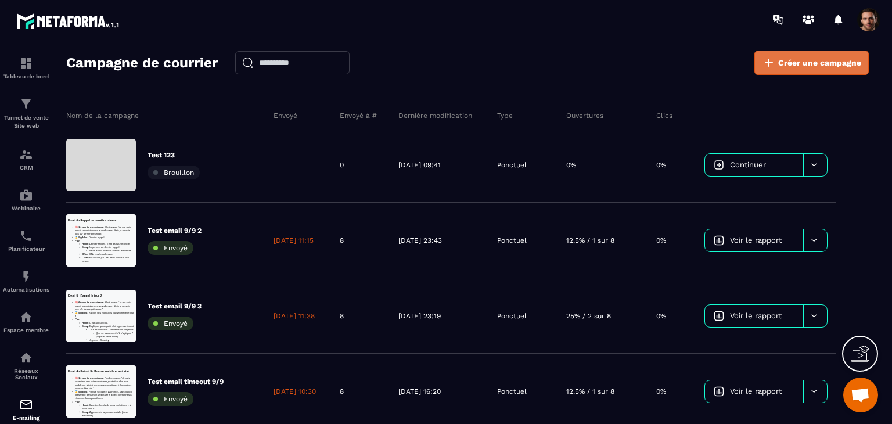
click at [803, 61] on span "Créer une campagne" at bounding box center [819, 63] width 83 height 12
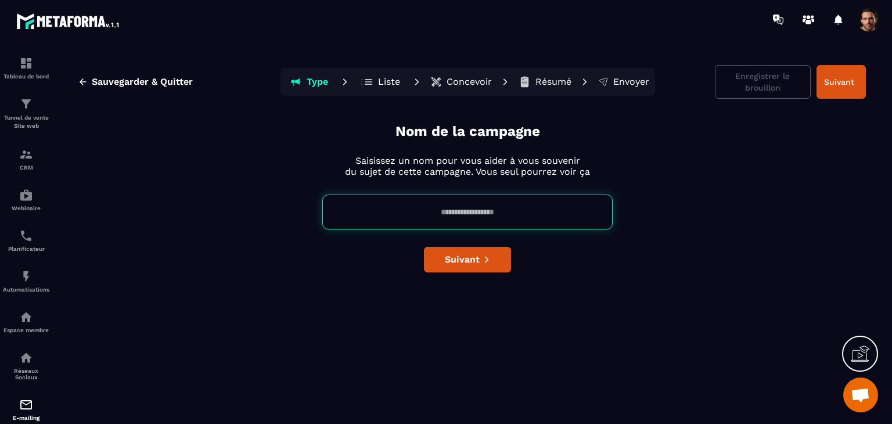
click at [529, 212] on input at bounding box center [467, 211] width 290 height 35
type input "*********"
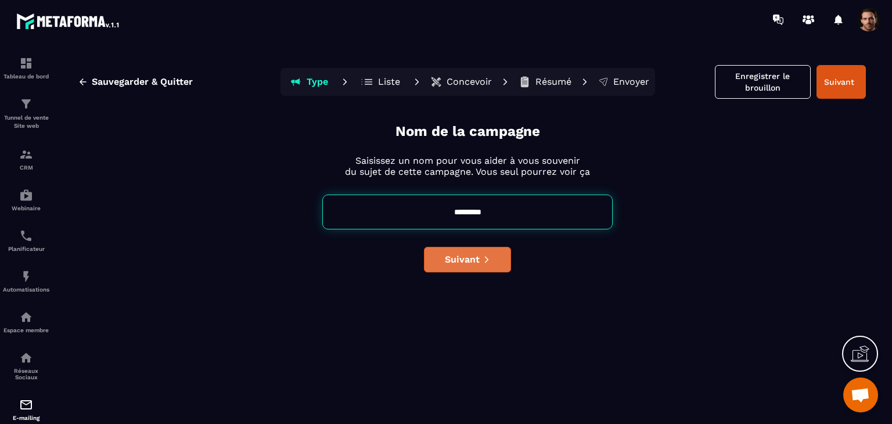
click at [492, 251] on button "Suivant" at bounding box center [467, 260] width 87 height 26
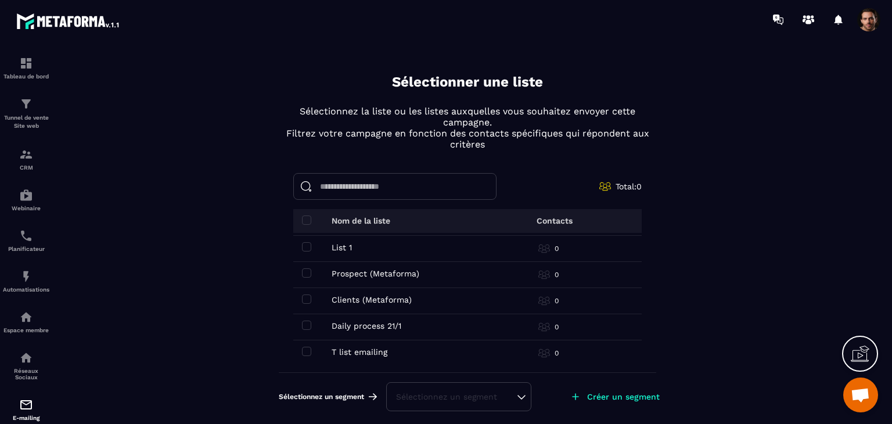
scroll to position [236, 0]
click at [616, 392] on p "Créer un segment" at bounding box center [623, 396] width 73 height 9
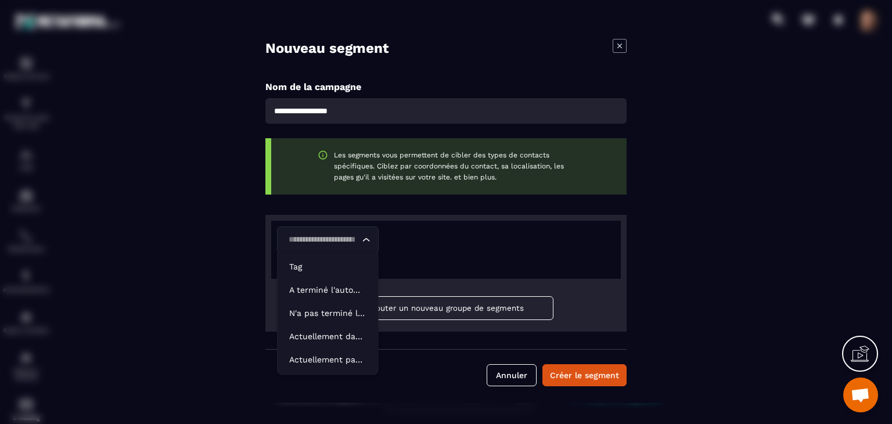
click at [352, 240] on input "Search for option" at bounding box center [321, 239] width 75 height 13
click at [351, 263] on p "Tag" at bounding box center [327, 267] width 77 height 12
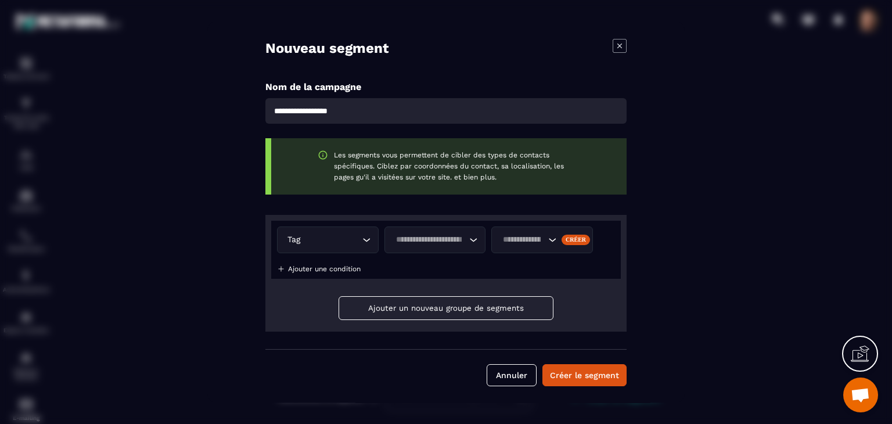
click at [450, 233] on input "Search for option" at bounding box center [429, 239] width 75 height 13
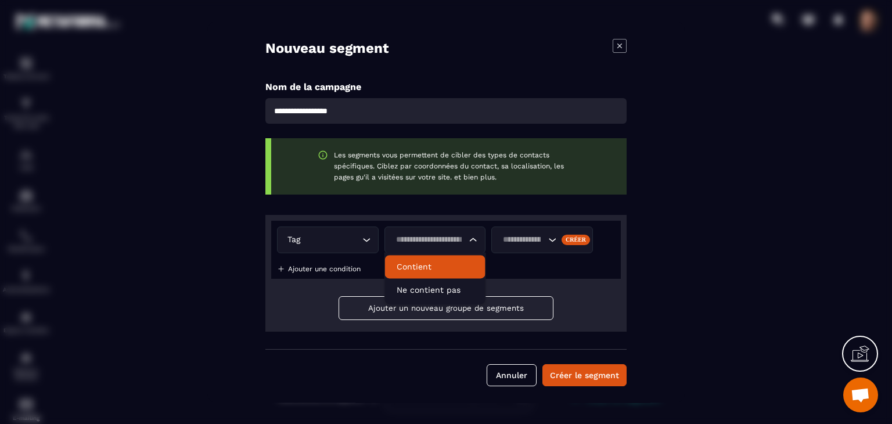
click at [451, 257] on li "Contient" at bounding box center [435, 266] width 100 height 23
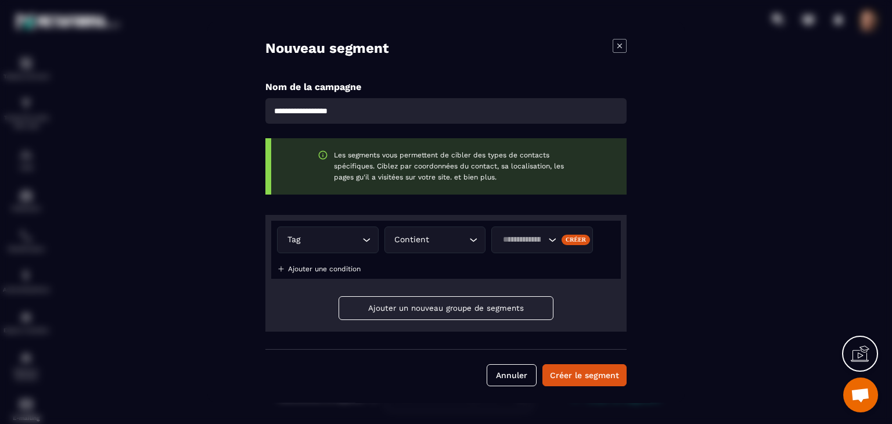
click at [522, 244] on input "Search for option" at bounding box center [522, 239] width 46 height 13
click at [557, 277] on div "Tag Loading... Contient Loading... Créer Ajouter une condition" at bounding box center [445, 250] width 349 height 58
click at [593, 368] on button "Créer le segment" at bounding box center [584, 375] width 84 height 22
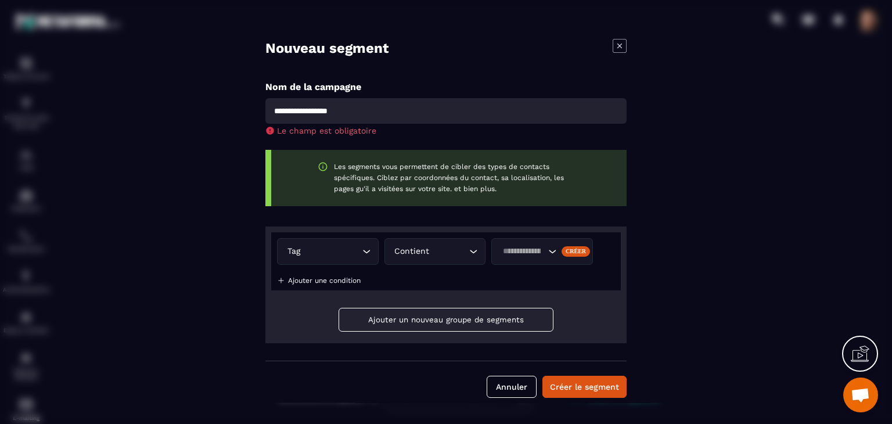
click at [581, 249] on div "Créer" at bounding box center [575, 251] width 28 height 10
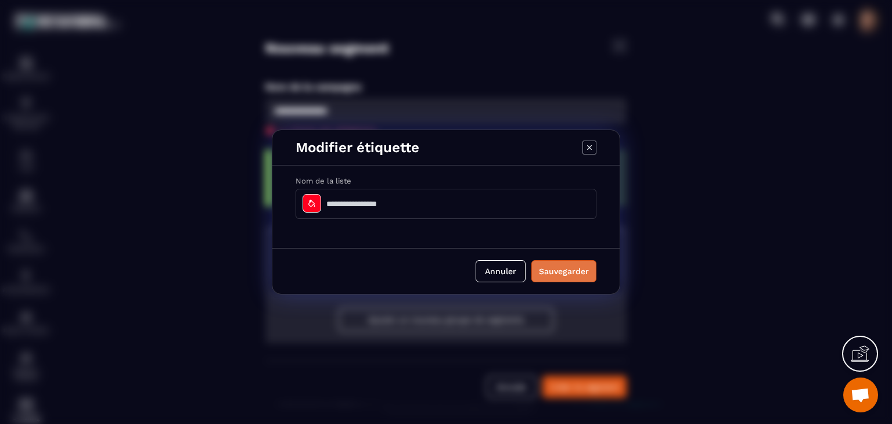
click at [552, 265] on button "Sauvegarder" at bounding box center [563, 271] width 65 height 22
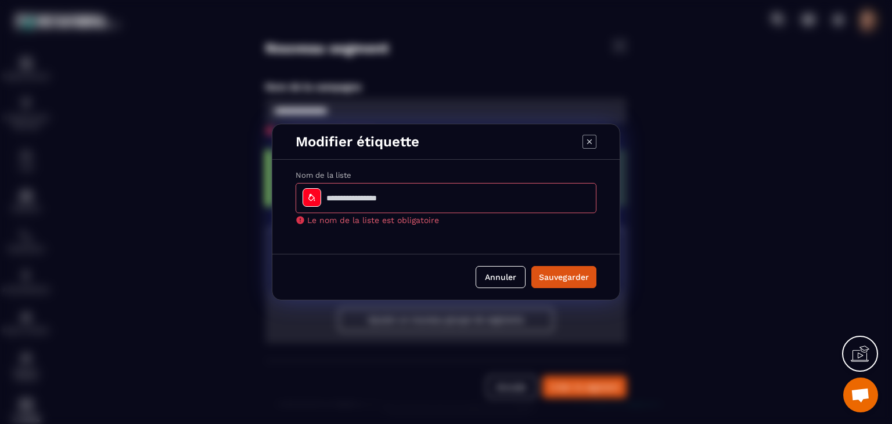
click at [548, 200] on input "Modal window" at bounding box center [445, 198] width 301 height 30
click at [590, 142] on icon "Modal window" at bounding box center [589, 141] width 5 height 5
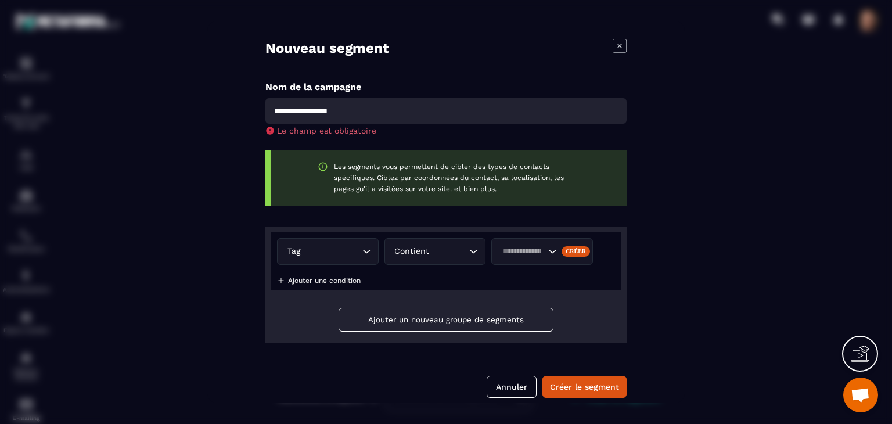
click at [571, 252] on div "Créer" at bounding box center [575, 251] width 28 height 10
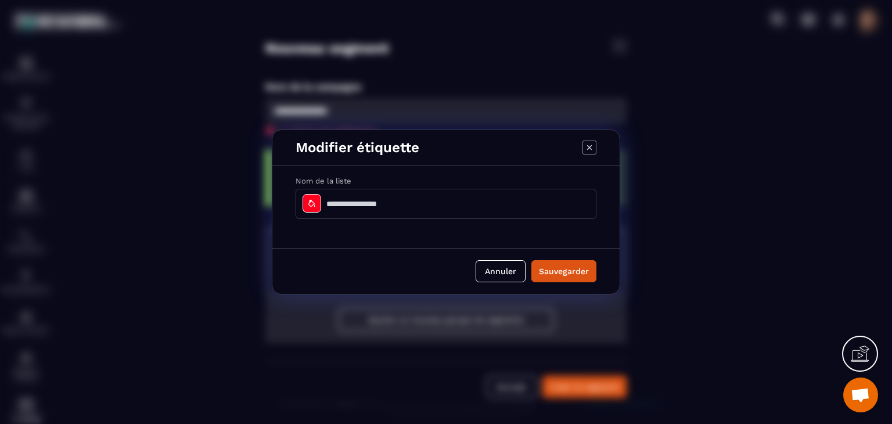
click at [445, 203] on input "Modal window" at bounding box center [445, 204] width 301 height 30
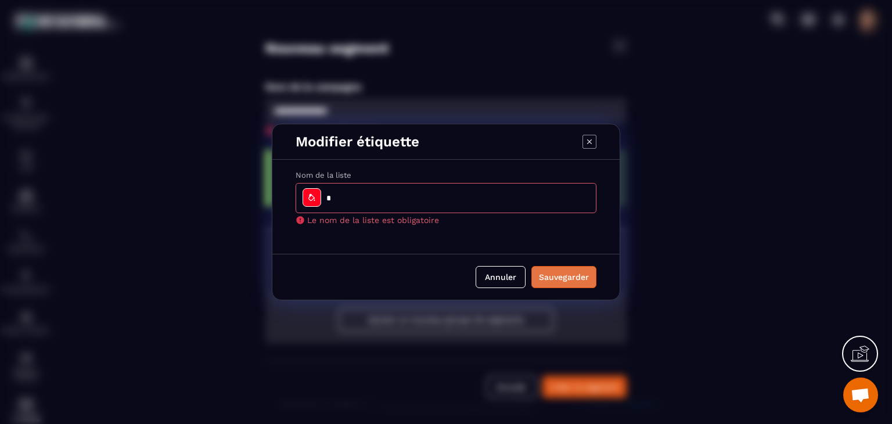
click at [549, 277] on button "Sauvegarder" at bounding box center [563, 277] width 65 height 22
click at [388, 200] on input "Modal window" at bounding box center [445, 198] width 301 height 30
type input "*"
click at [562, 284] on div "Annuler Sauvegarder" at bounding box center [445, 277] width 347 height 46
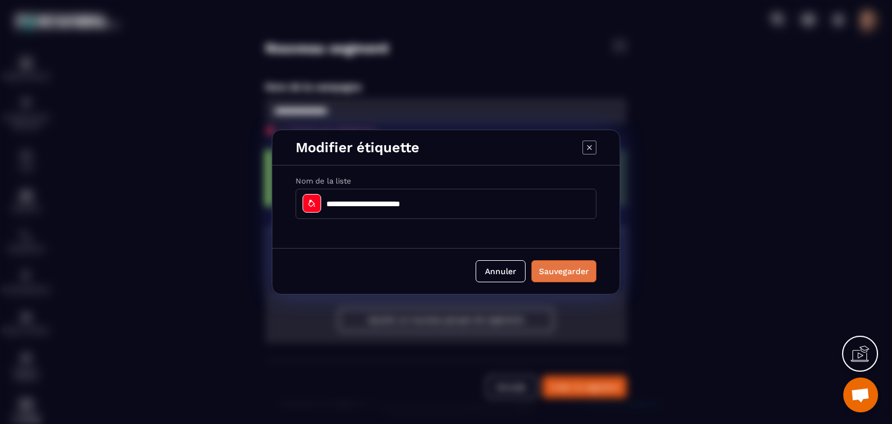
click at [560, 272] on button "Sauvegarder" at bounding box center [563, 271] width 65 height 22
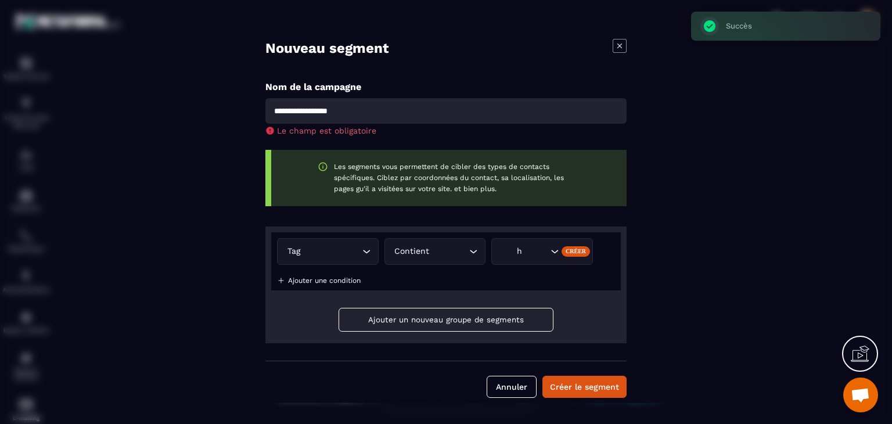
click at [538, 258] on div "h" at bounding box center [542, 251] width 102 height 27
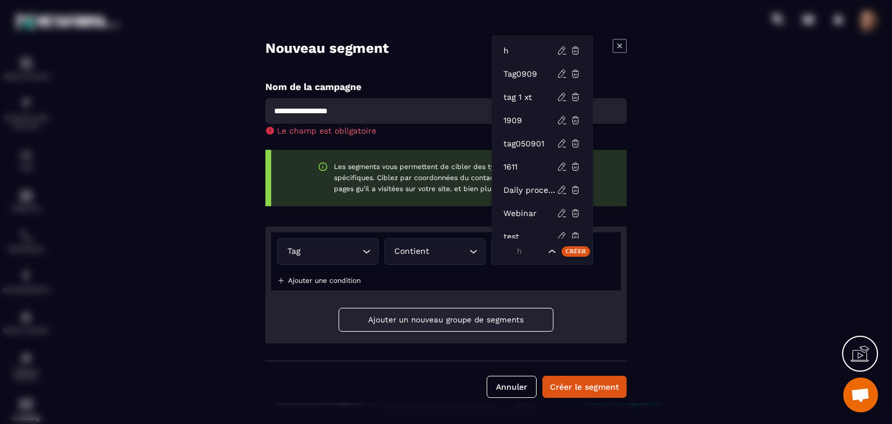
click at [565, 276] on div "Tag Loading... Contient Loading... h Créer Ajouter une condition" at bounding box center [445, 261] width 349 height 58
click at [539, 253] on input "Search for option" at bounding box center [522, 251] width 46 height 13
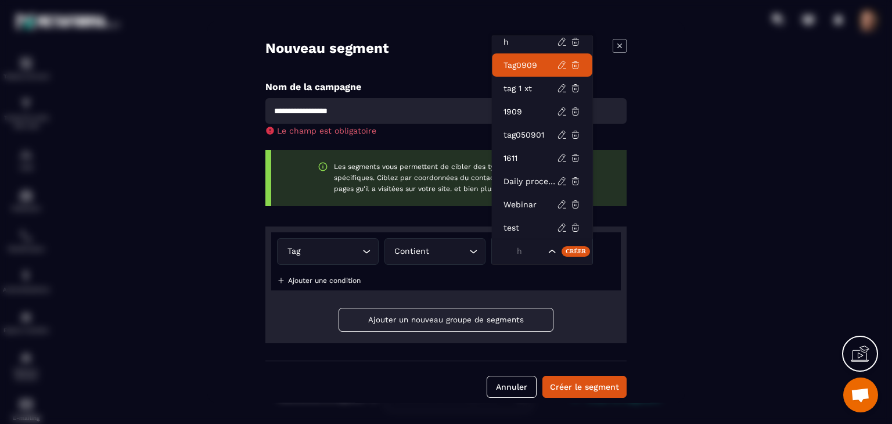
click at [524, 65] on p "Tag0909" at bounding box center [529, 65] width 53 height 12
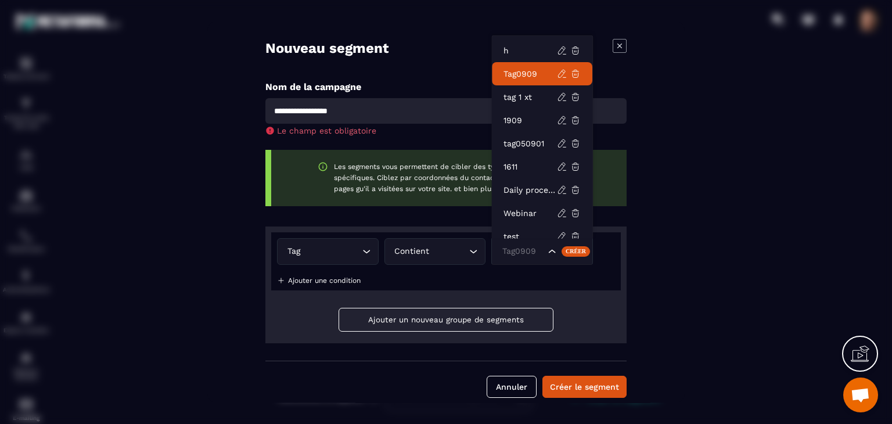
click at [518, 251] on div "Tag0909" at bounding box center [521, 251] width 49 height 13
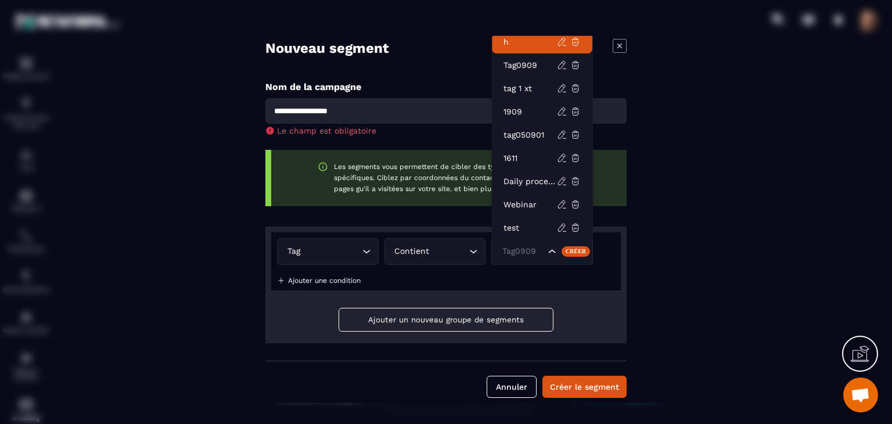
scroll to position [0, 0]
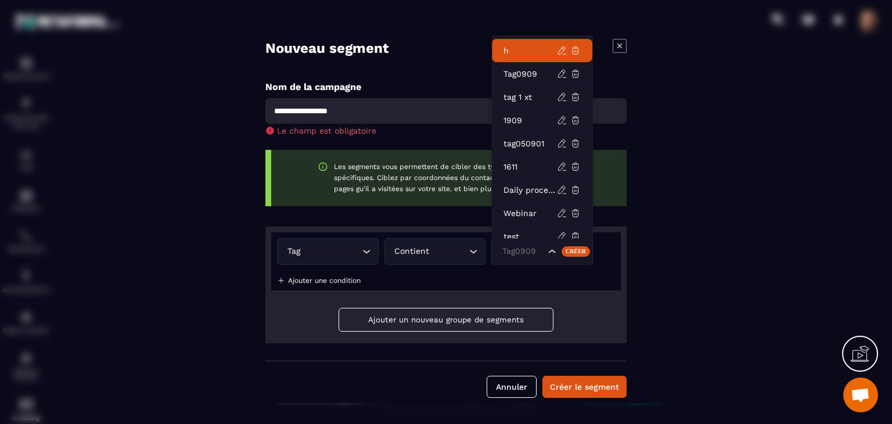
click at [528, 52] on p "h" at bounding box center [529, 51] width 53 height 12
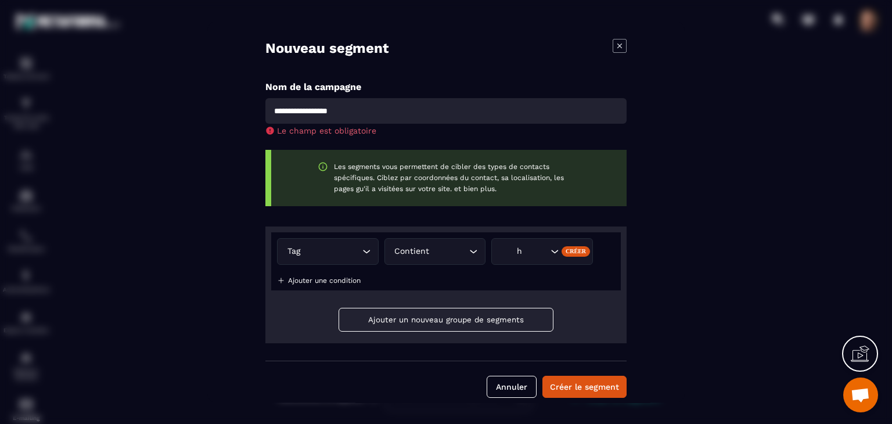
click at [538, 251] on div "h" at bounding box center [522, 251] width 51 height 13
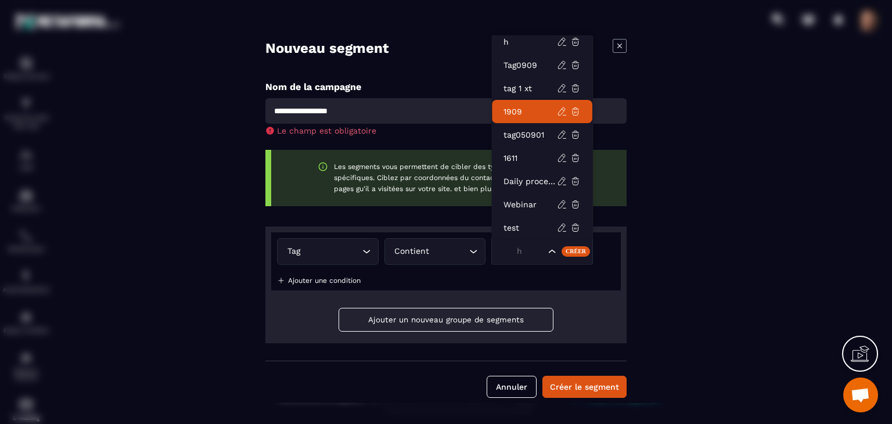
scroll to position [2, 0]
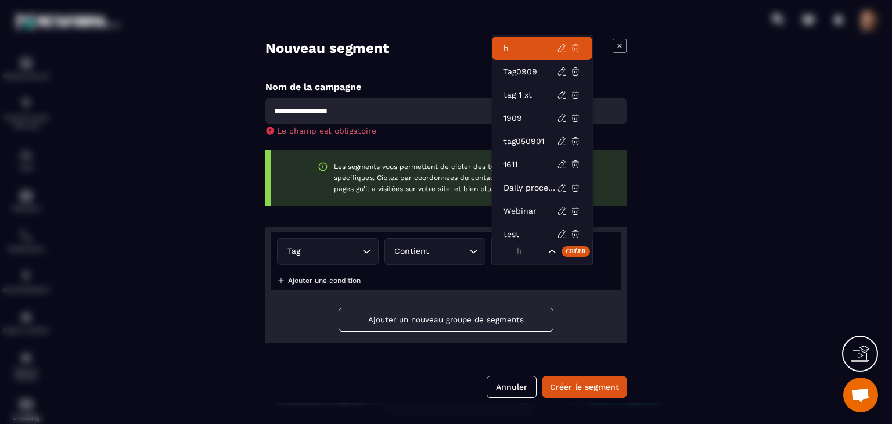
click at [576, 47] on icon at bounding box center [575, 48] width 10 height 10
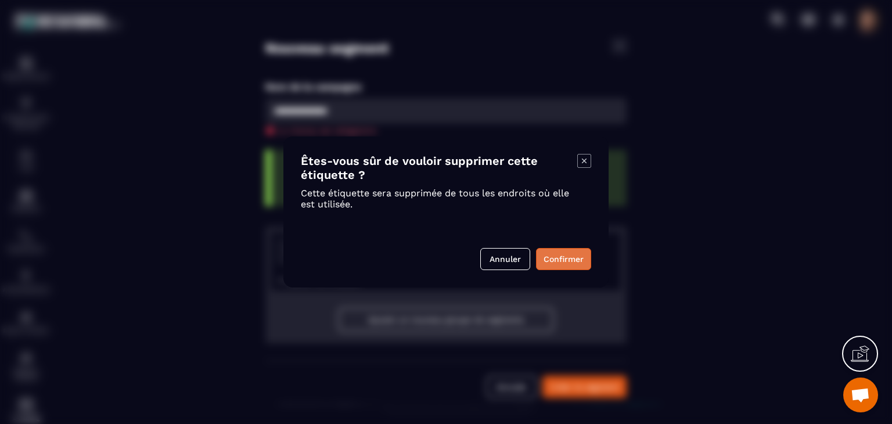
click at [547, 260] on button "Confirmer" at bounding box center [563, 259] width 55 height 22
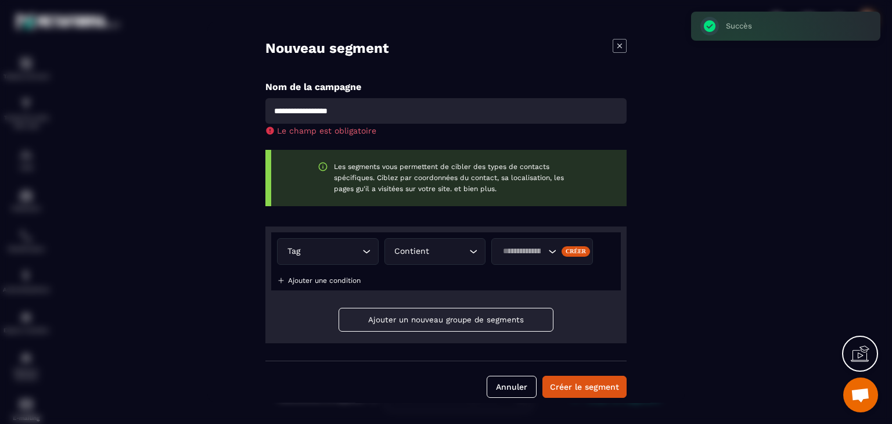
click at [568, 254] on div "Créer" at bounding box center [575, 251] width 28 height 10
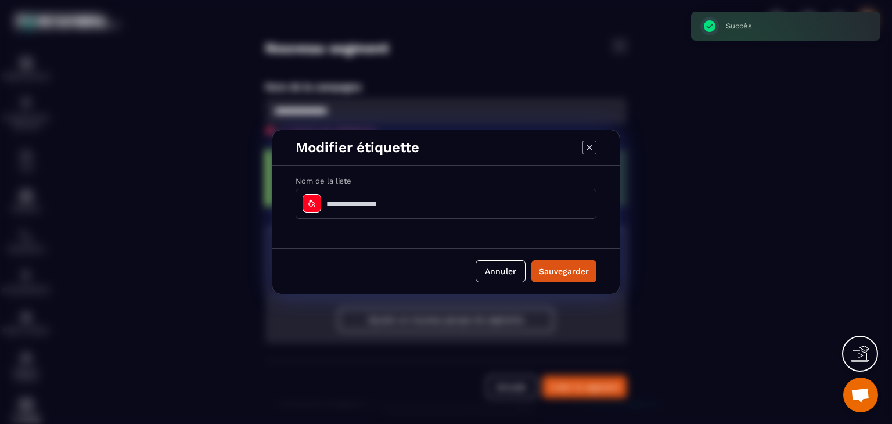
click at [450, 194] on input "Modal window" at bounding box center [445, 204] width 301 height 30
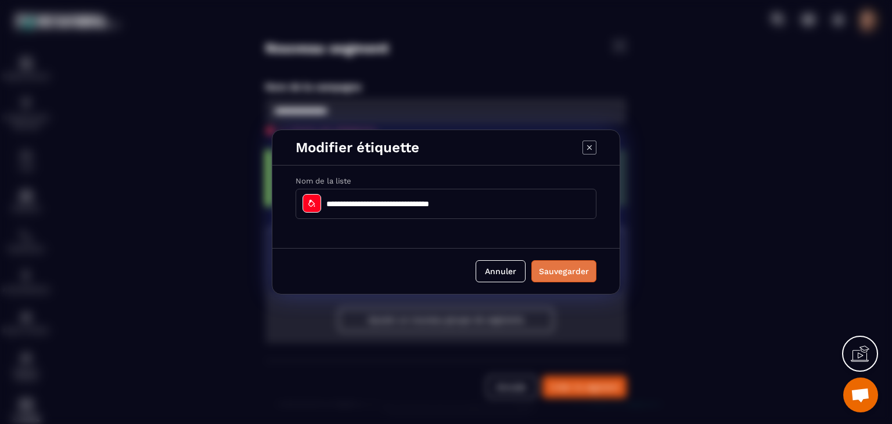
type input "*******"
click at [554, 271] on button "Sauvegarder" at bounding box center [563, 271] width 65 height 22
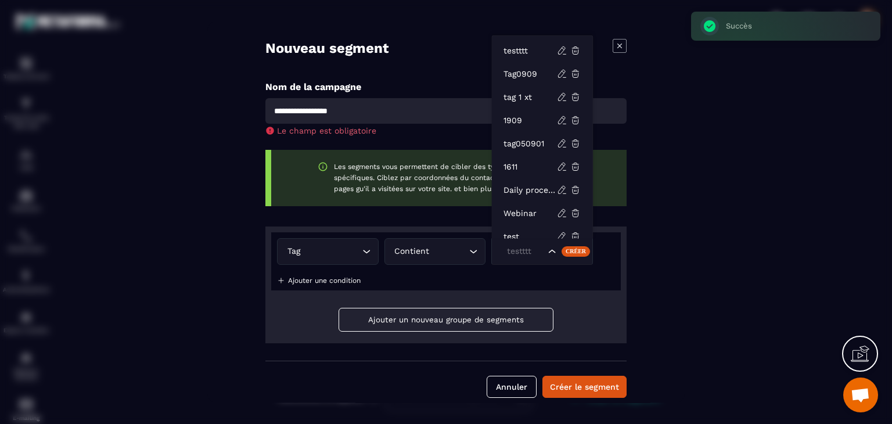
click at [547, 255] on div "testttt" at bounding box center [542, 251] width 102 height 27
click at [518, 47] on p "testttt" at bounding box center [529, 48] width 53 height 12
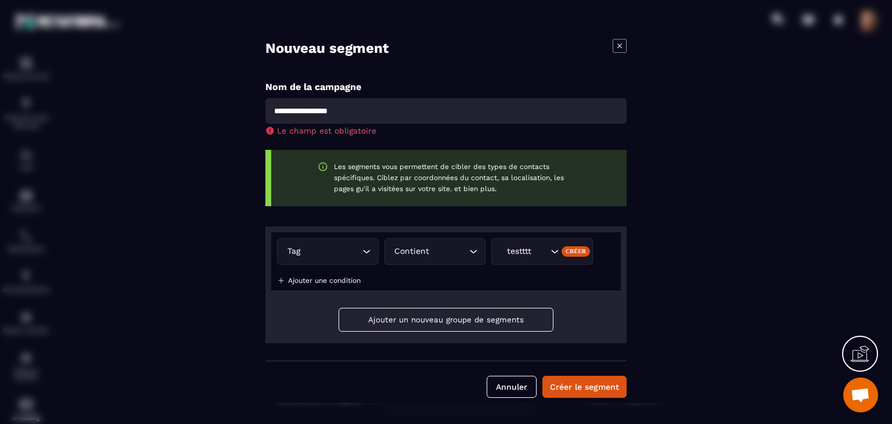
click at [332, 277] on p "Ajouter une condition" at bounding box center [324, 280] width 73 height 8
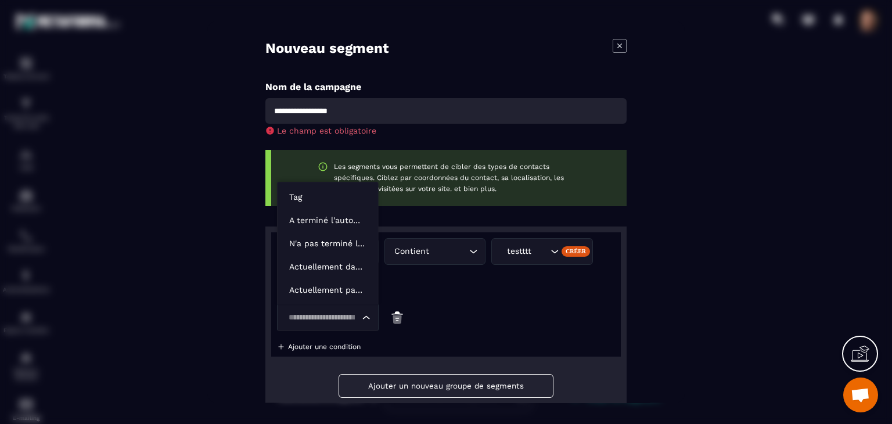
click at [319, 319] on input "Search for option" at bounding box center [321, 317] width 75 height 13
click at [346, 199] on p "Tag" at bounding box center [327, 197] width 77 height 12
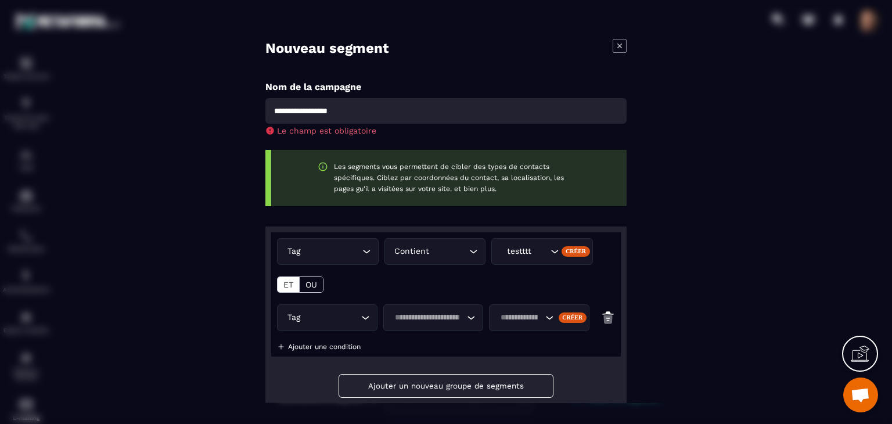
click at [430, 321] on input "Search for option" at bounding box center [428, 317] width 74 height 13
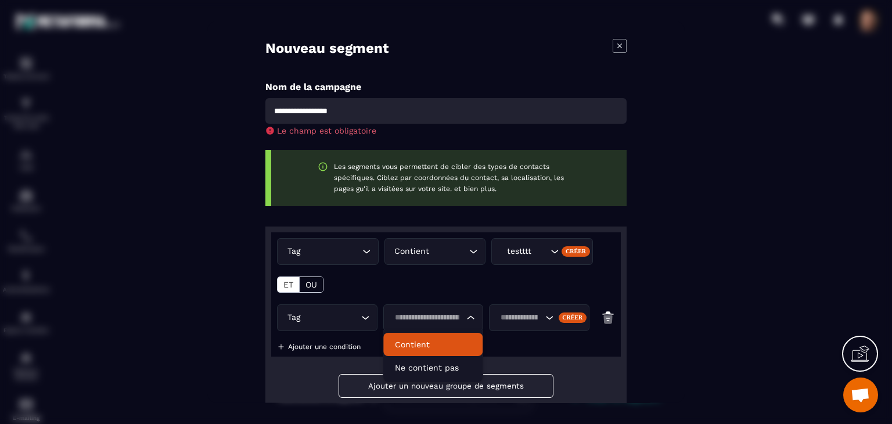
click at [435, 345] on p "Contient" at bounding box center [433, 344] width 76 height 12
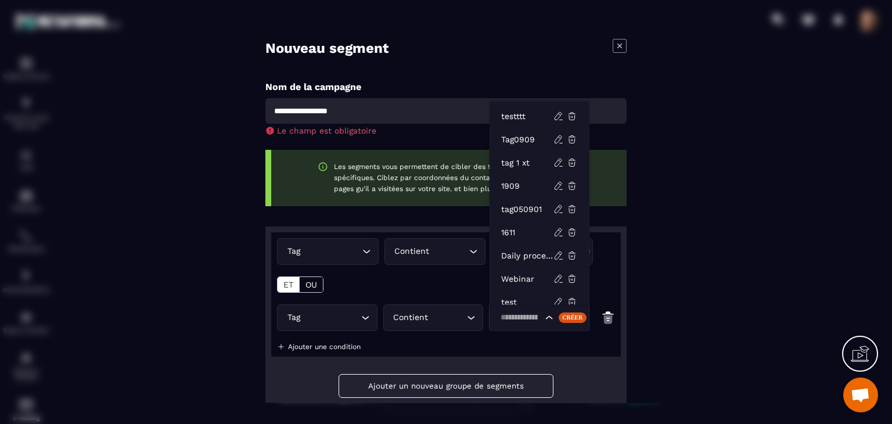
click at [496, 320] on input "Search for option" at bounding box center [518, 317] width 45 height 13
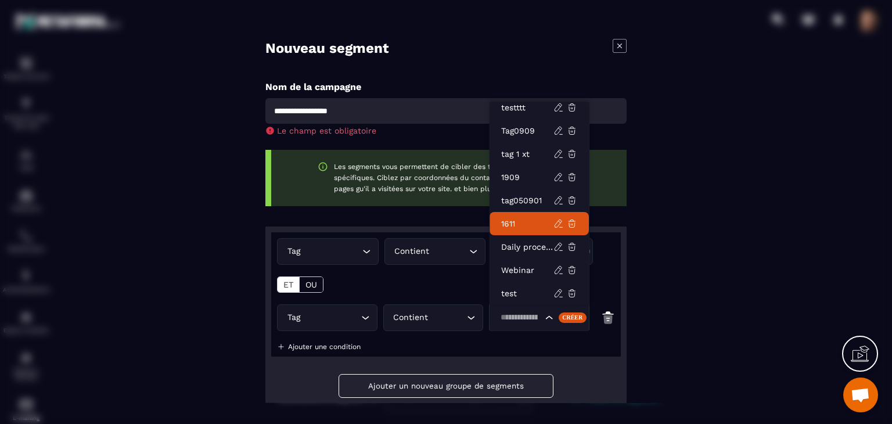
scroll to position [0, 0]
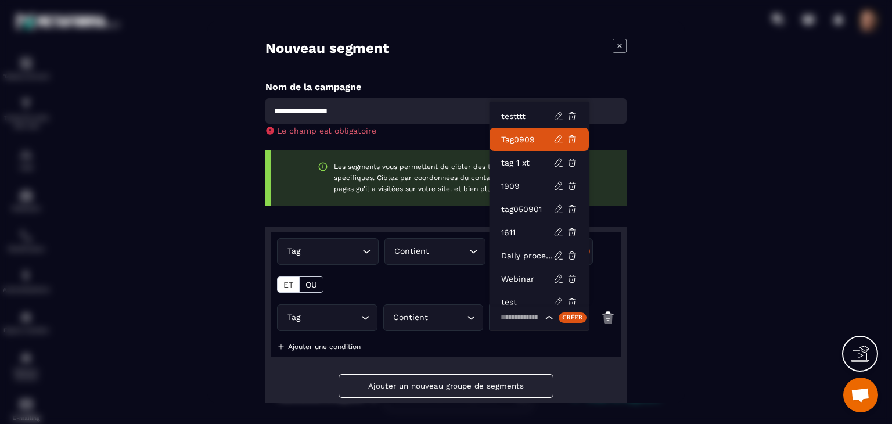
click at [527, 139] on p "Tag0909" at bounding box center [527, 140] width 52 height 12
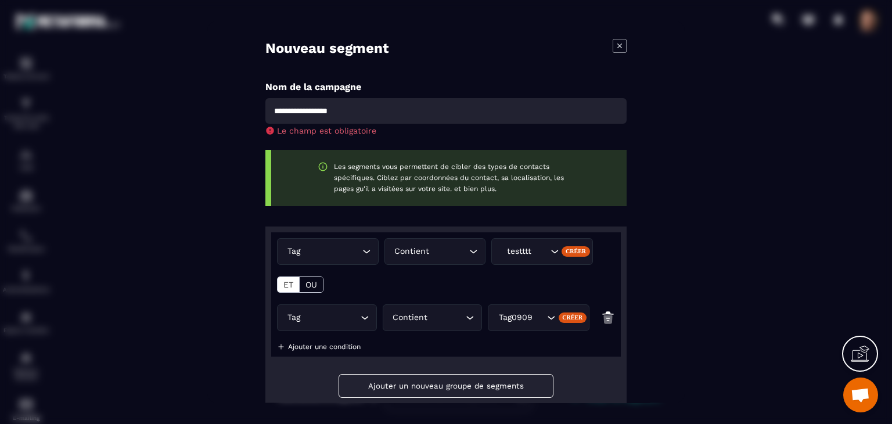
scroll to position [78, 0]
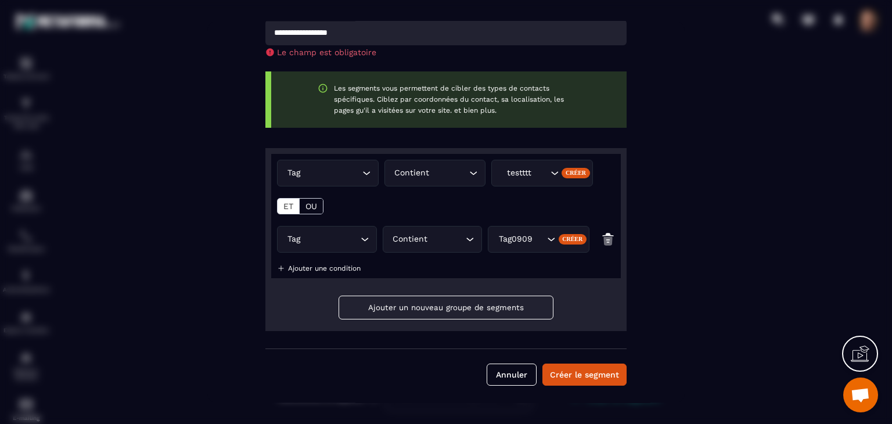
click at [435, 297] on button "Ajouter un nouveau groupe de segments" at bounding box center [445, 308] width 215 height 24
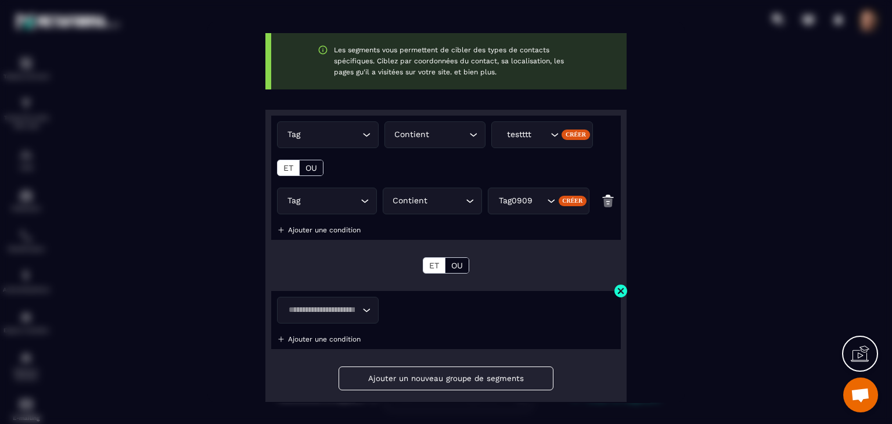
scroll to position [174, 0]
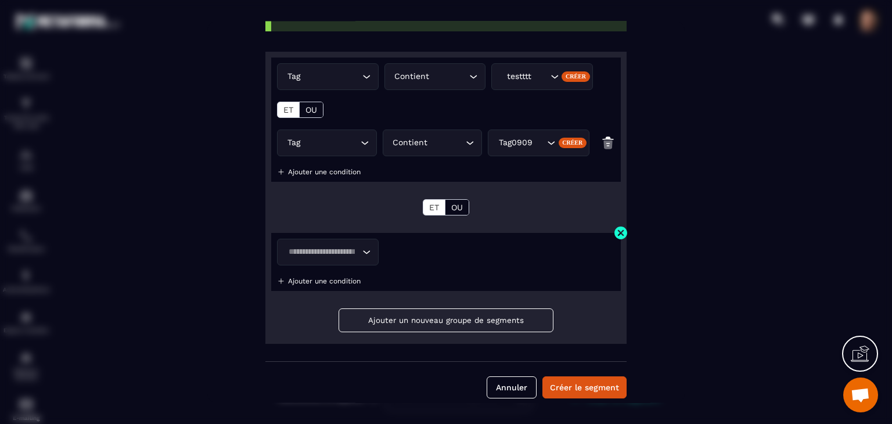
click at [574, 138] on div "Créer" at bounding box center [572, 143] width 28 height 10
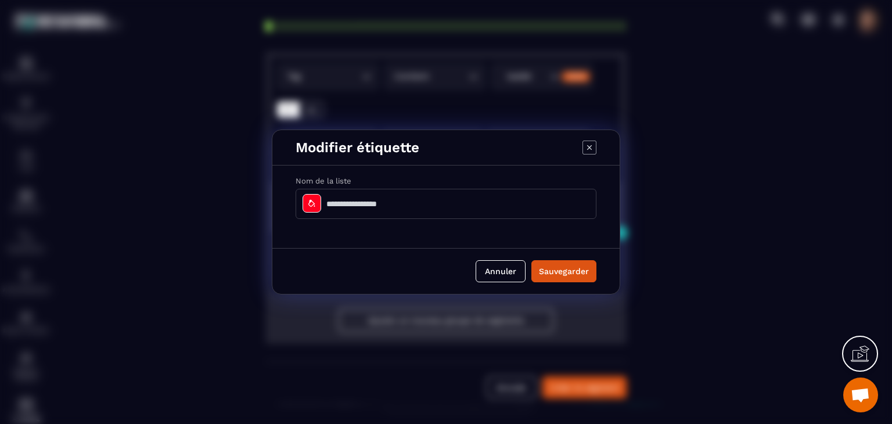
click at [473, 203] on input "Modal window" at bounding box center [445, 204] width 301 height 30
type input "**********"
click at [543, 273] on button "Sauvegarder" at bounding box center [563, 271] width 65 height 22
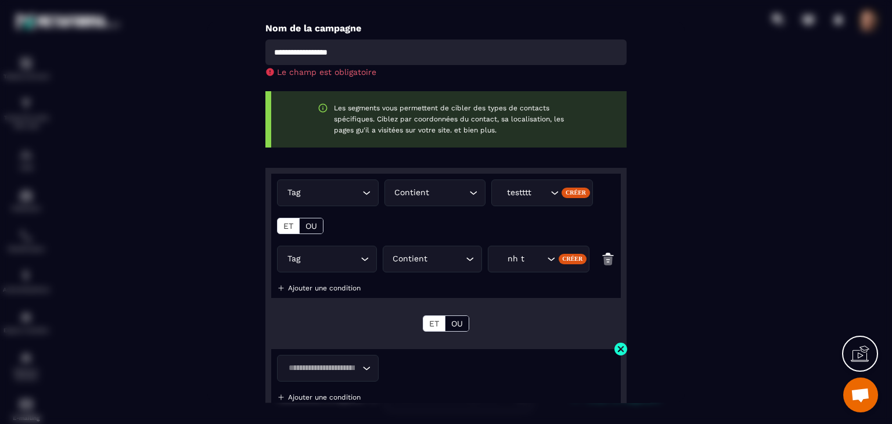
scroll to position [0, 0]
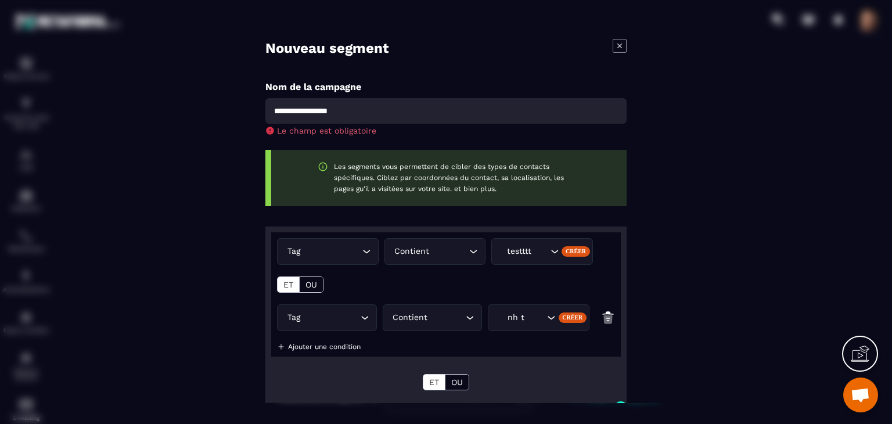
click at [619, 45] on icon "Modal window" at bounding box center [619, 45] width 5 height 5
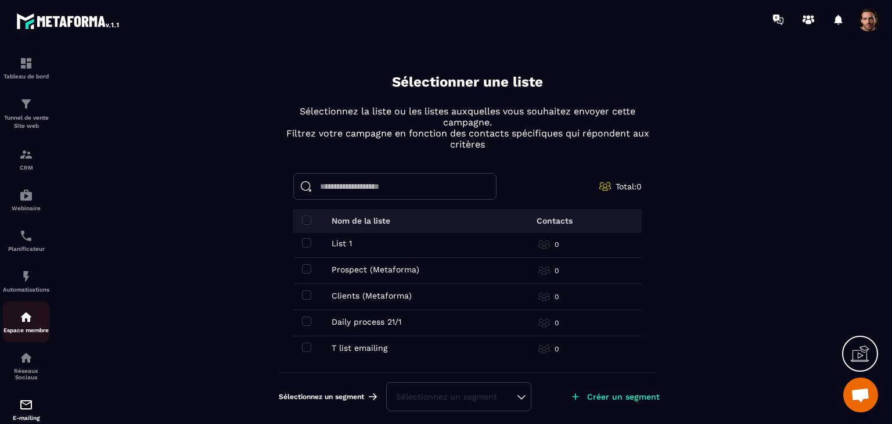
scroll to position [116, 0]
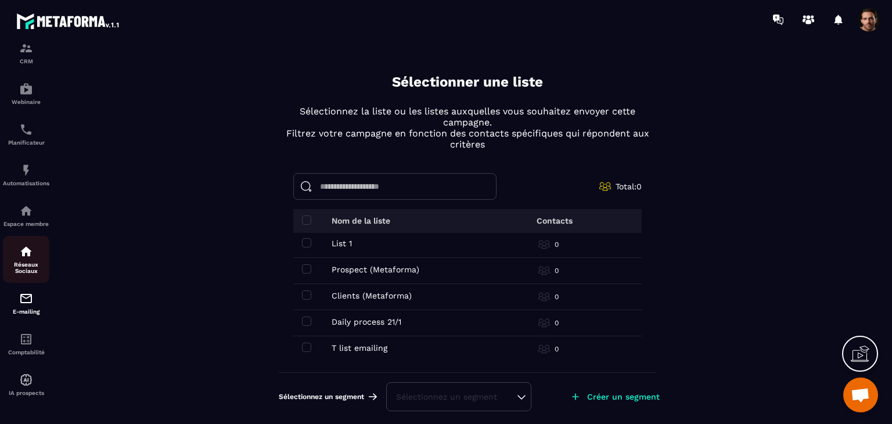
click at [33, 273] on p "Réseaux Sociaux" at bounding box center [26, 267] width 46 height 13
click at [33, 274] on p "Réseaux Sociaux" at bounding box center [26, 267] width 46 height 13
click at [24, 272] on p "Réseaux Sociaux" at bounding box center [26, 267] width 46 height 13
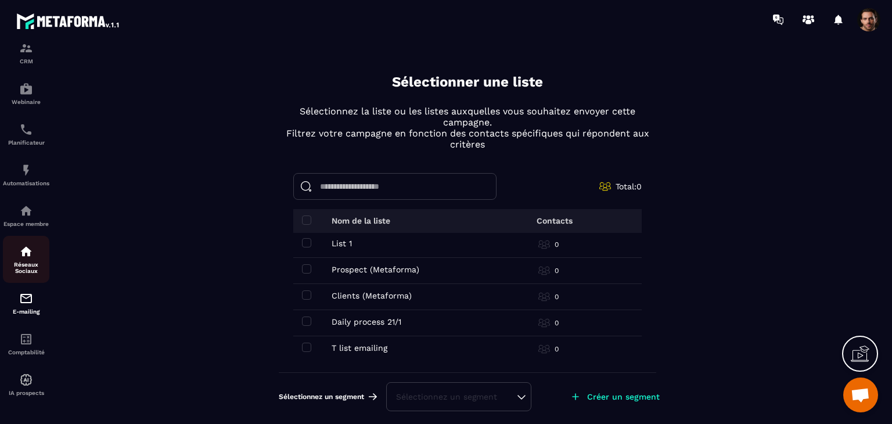
click at [24, 272] on p "Réseaux Sociaux" at bounding box center [26, 267] width 46 height 13
click at [16, 270] on p "Réseaux Sociaux" at bounding box center [26, 267] width 46 height 13
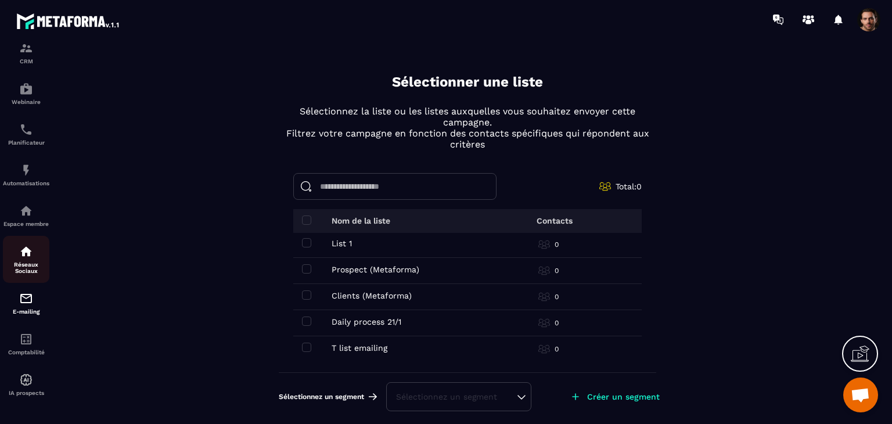
click at [21, 272] on p "Réseaux Sociaux" at bounding box center [26, 267] width 46 height 13
